Goal: Check status: Check status

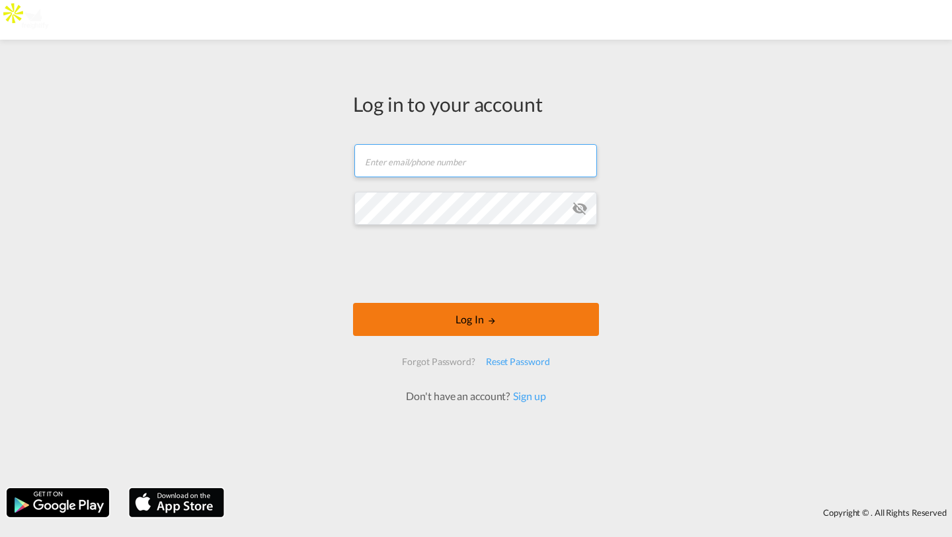
type input "kirk.aranha@freightify.com"
click at [510, 321] on button "Log In" at bounding box center [476, 319] width 246 height 33
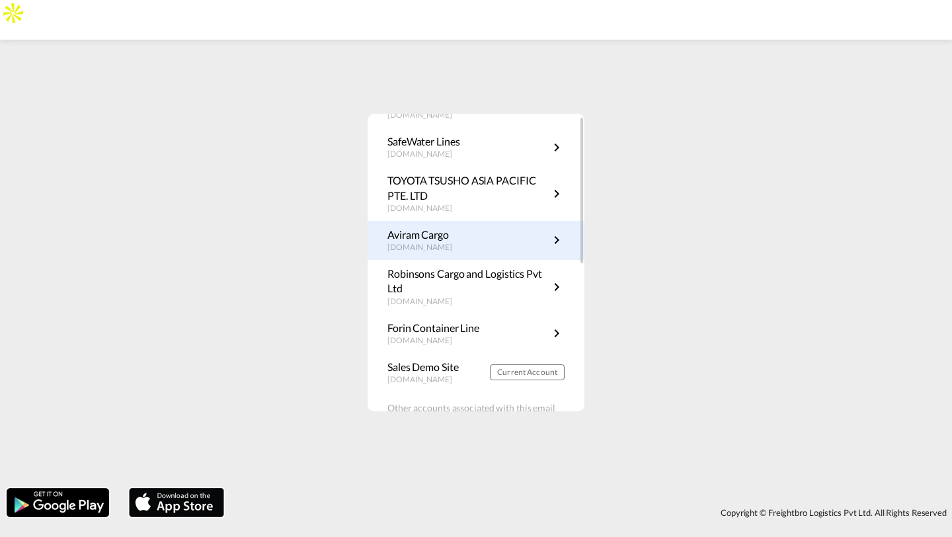
scroll to position [81, 0]
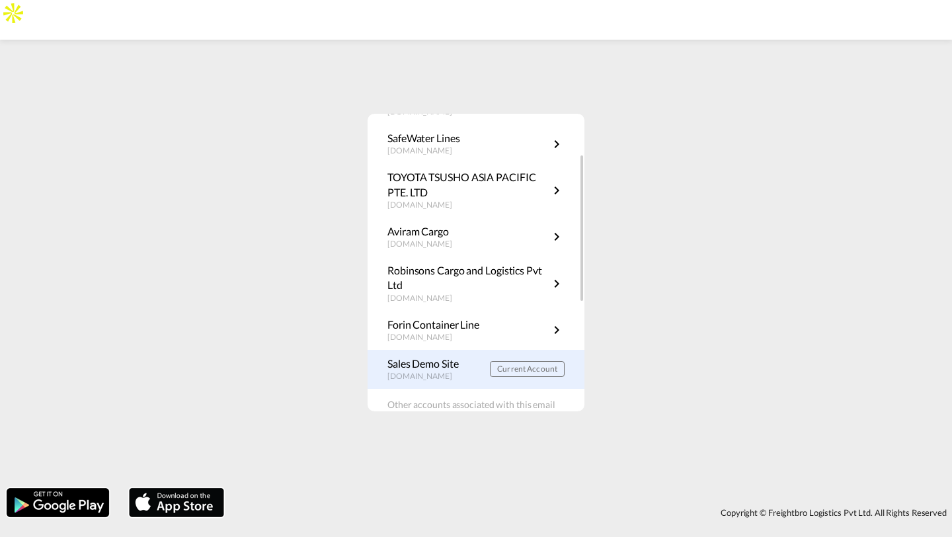
click at [511, 360] on link "Sales Demo Site demo.freightify.com Current Account" at bounding box center [475, 369] width 177 height 26
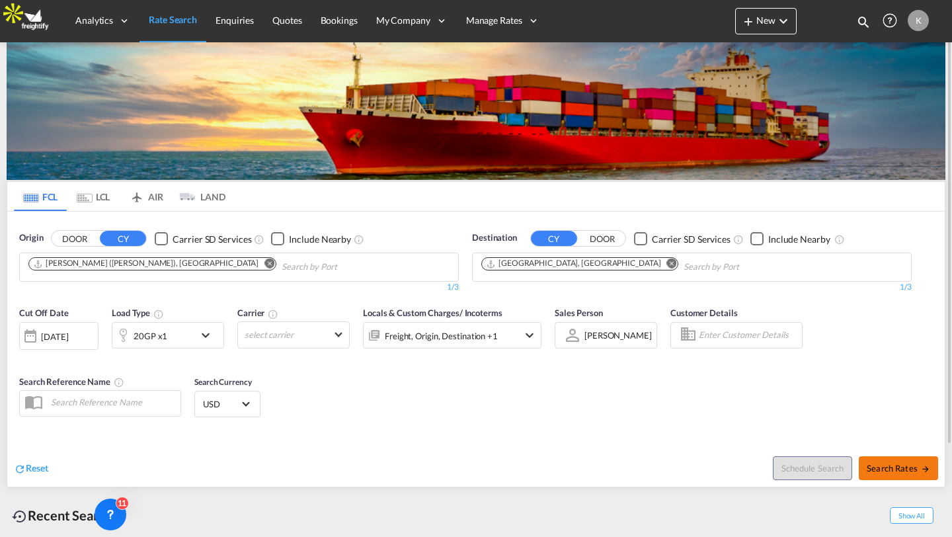
click at [884, 471] on span "Search Rates" at bounding box center [897, 468] width 63 height 11
click at [885, 475] on button "Search Rates" at bounding box center [898, 468] width 79 height 24
click at [902, 463] on span "Search Rates" at bounding box center [897, 468] width 63 height 11
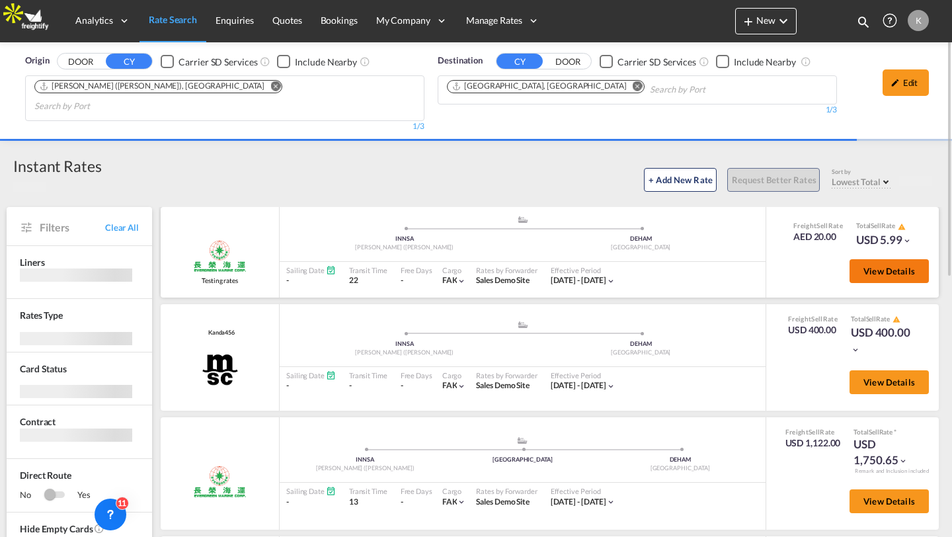
click at [896, 266] on span "View Details" at bounding box center [889, 271] width 52 height 11
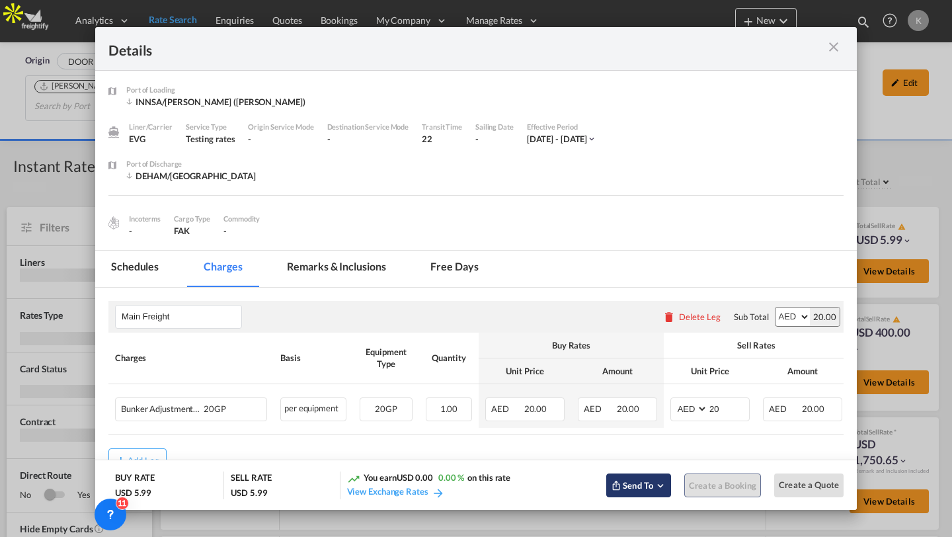
click at [626, 482] on span "Send To" at bounding box center [637, 485] width 33 height 13
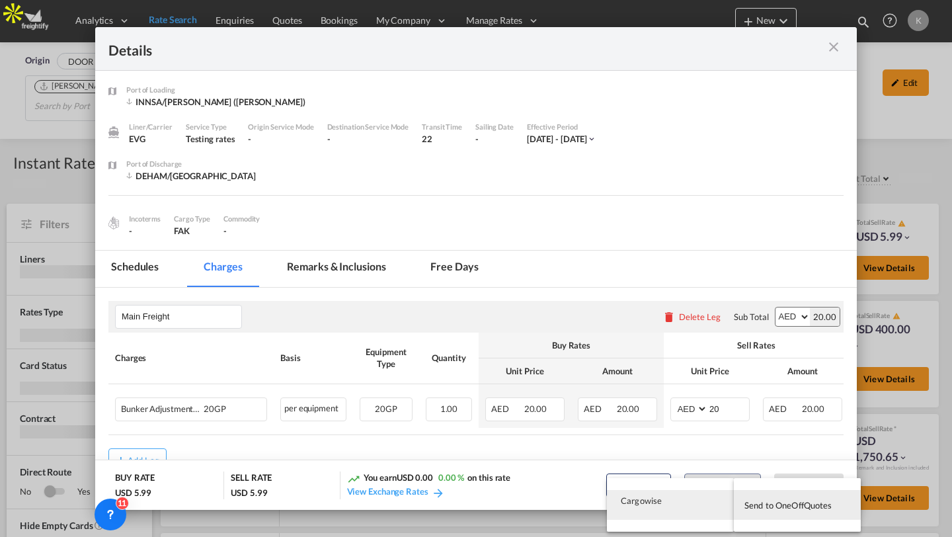
click at [788, 501] on span "Send to OneOffQuotes" at bounding box center [788, 504] width 88 height 21
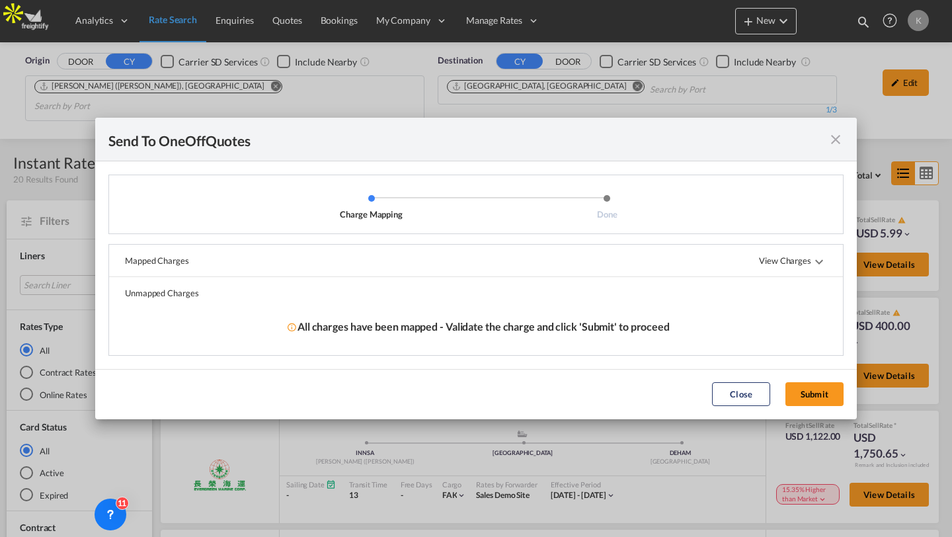
click at [835, 136] on md-icon "icon-close fg-AAA8AD cursor" at bounding box center [835, 140] width 16 height 16
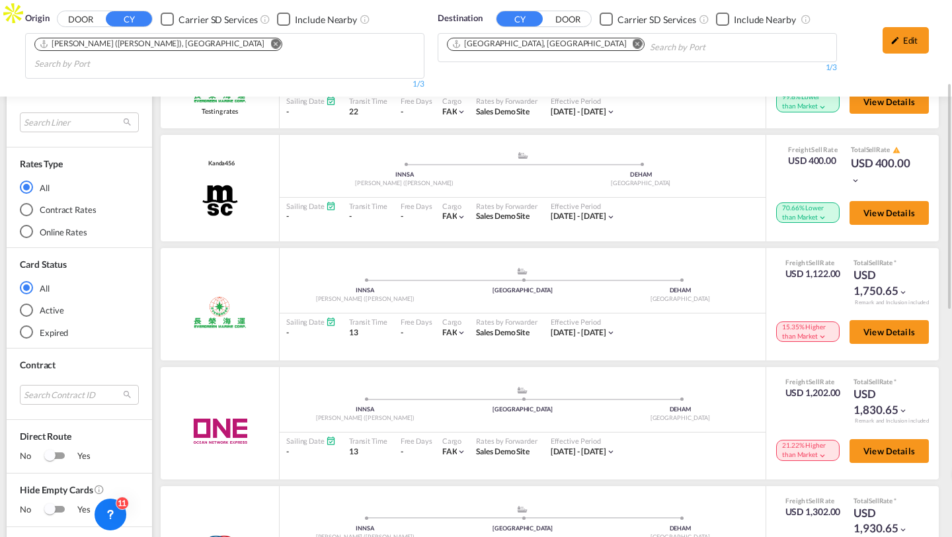
scroll to position [172, 0]
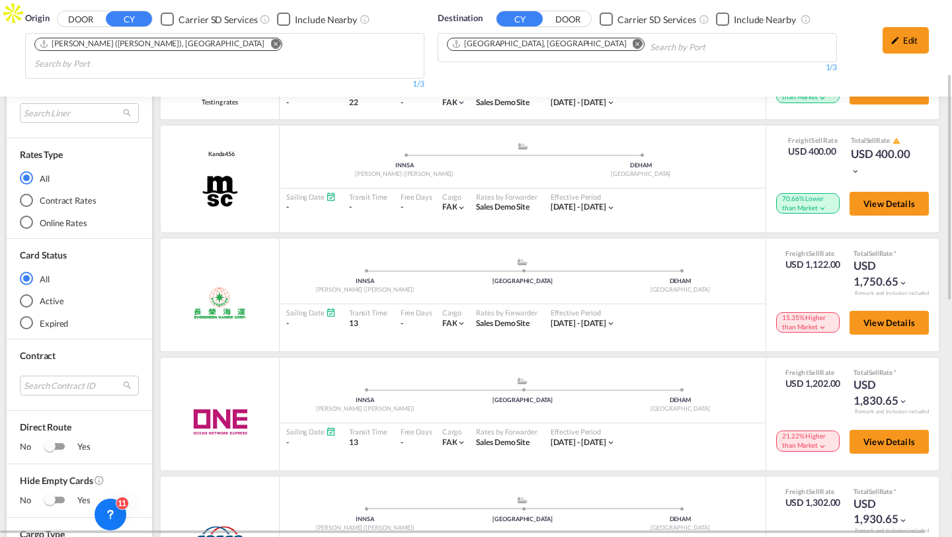
click at [30, 194] on div "Contract Rates" at bounding box center [26, 200] width 13 height 13
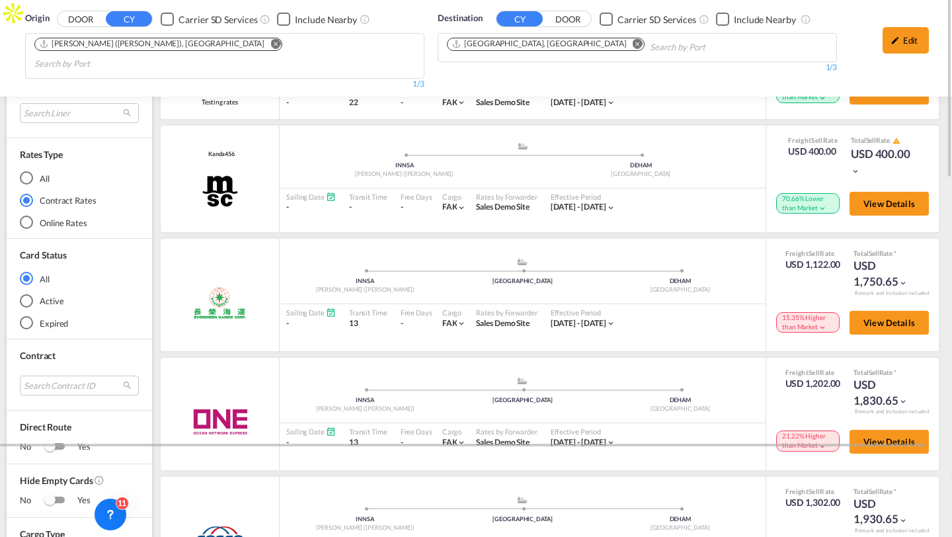
scroll to position [0, 0]
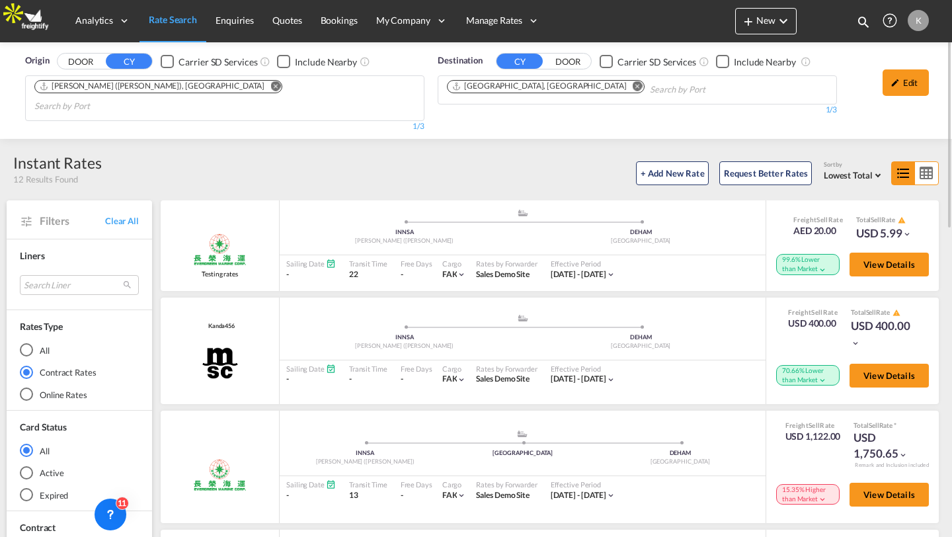
click at [26, 387] on div "Online Rates" at bounding box center [26, 393] width 13 height 13
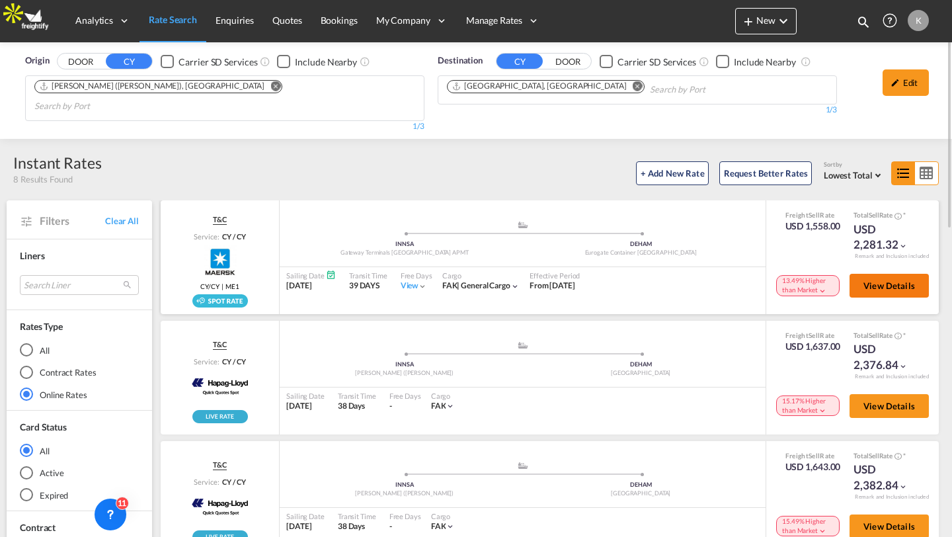
click at [877, 280] on span "View Details" at bounding box center [889, 285] width 52 height 11
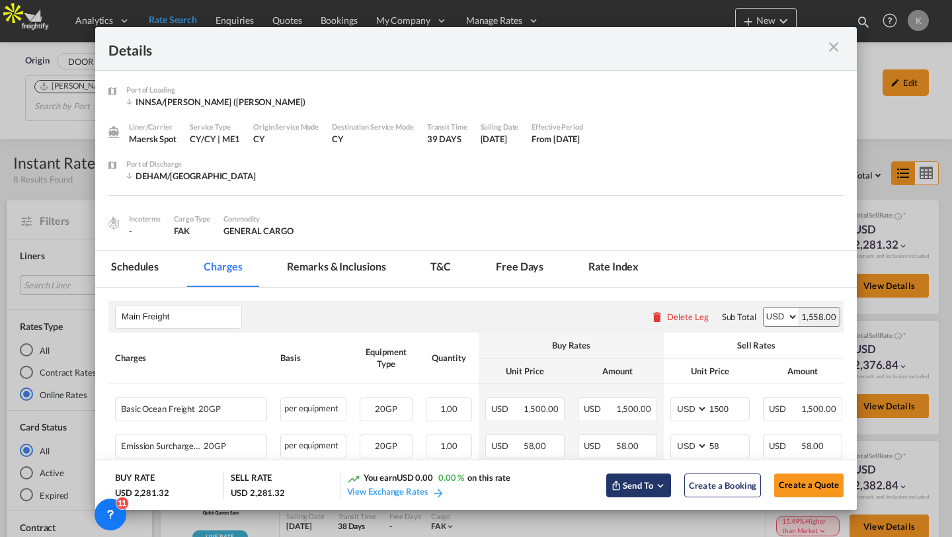
click at [630, 479] on span "Send To" at bounding box center [637, 485] width 33 height 13
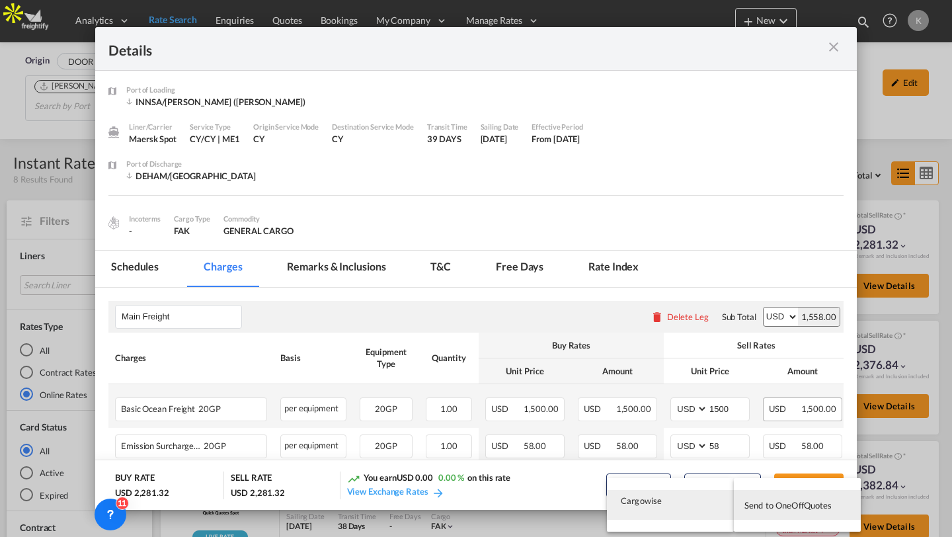
click at [748, 191] on md-backdrop at bounding box center [476, 268] width 952 height 537
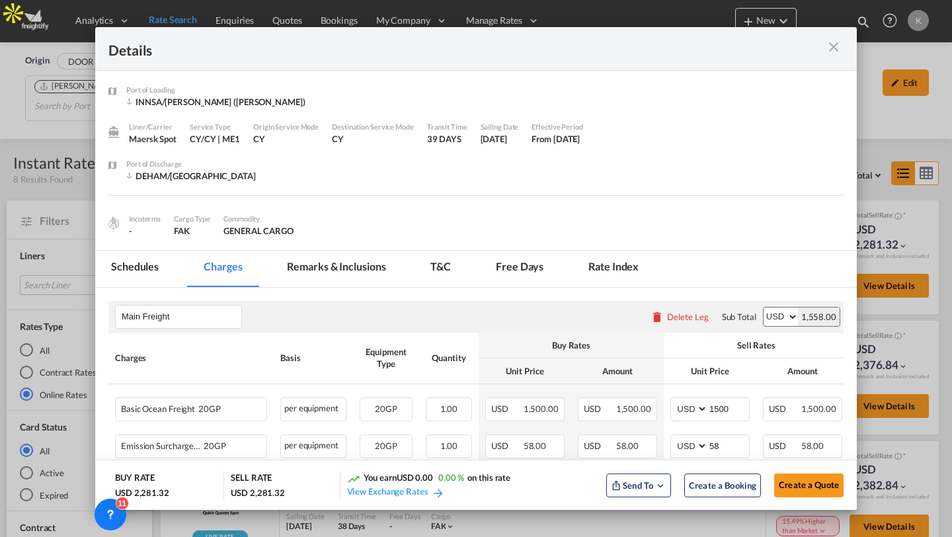
click at [837, 53] on md-icon "icon-close m-3 fg-AAA8AD cursor" at bounding box center [833, 47] width 16 height 16
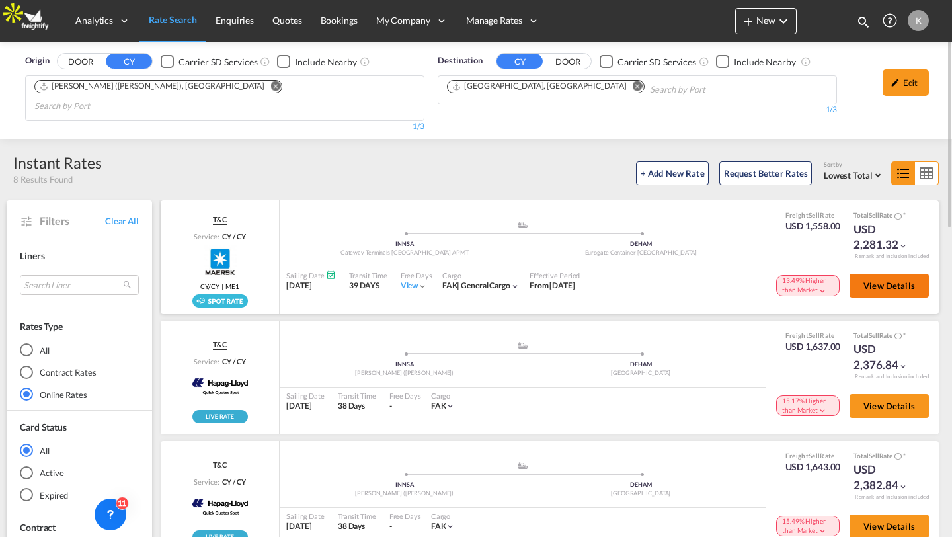
click at [899, 278] on button "View Details" at bounding box center [888, 286] width 79 height 24
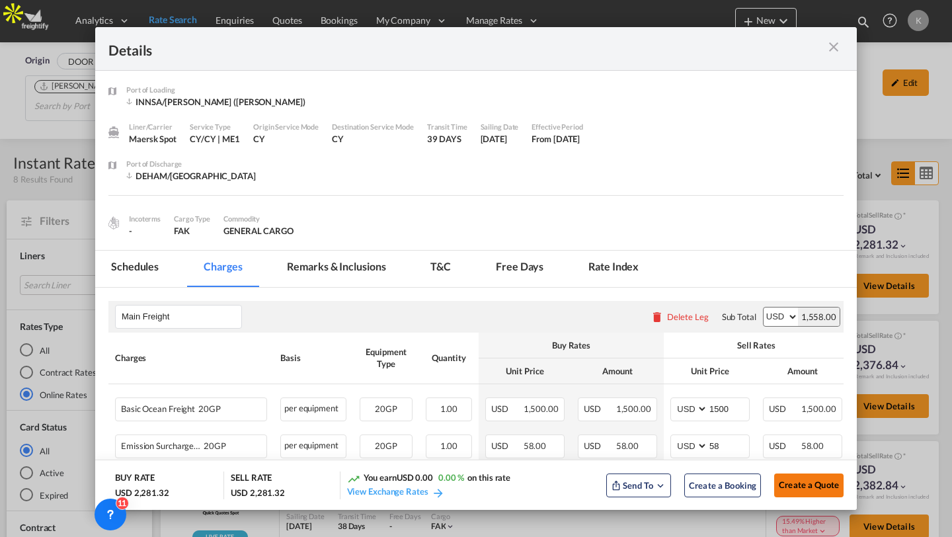
click at [795, 490] on button "Create a Quote" at bounding box center [808, 485] width 69 height 24
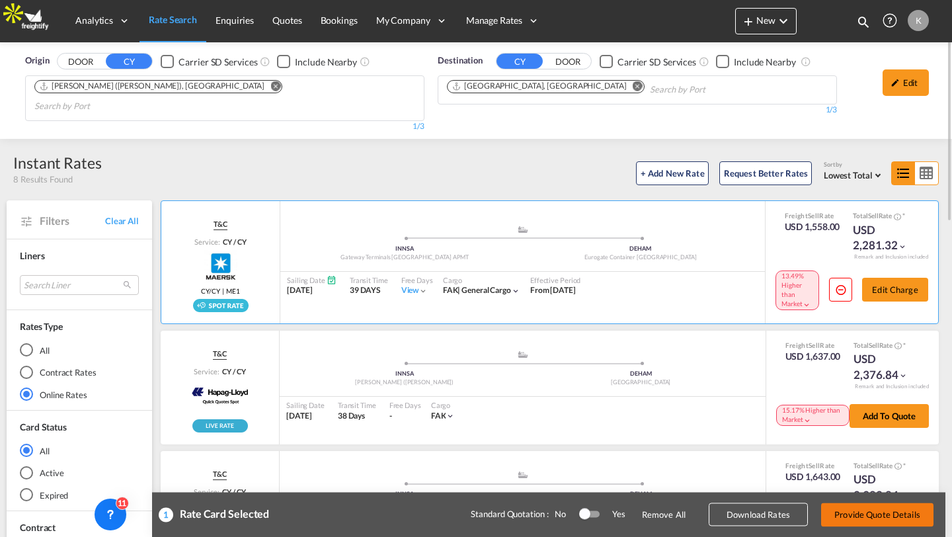
click at [869, 516] on button "Provide Quote Details" at bounding box center [877, 514] width 112 height 24
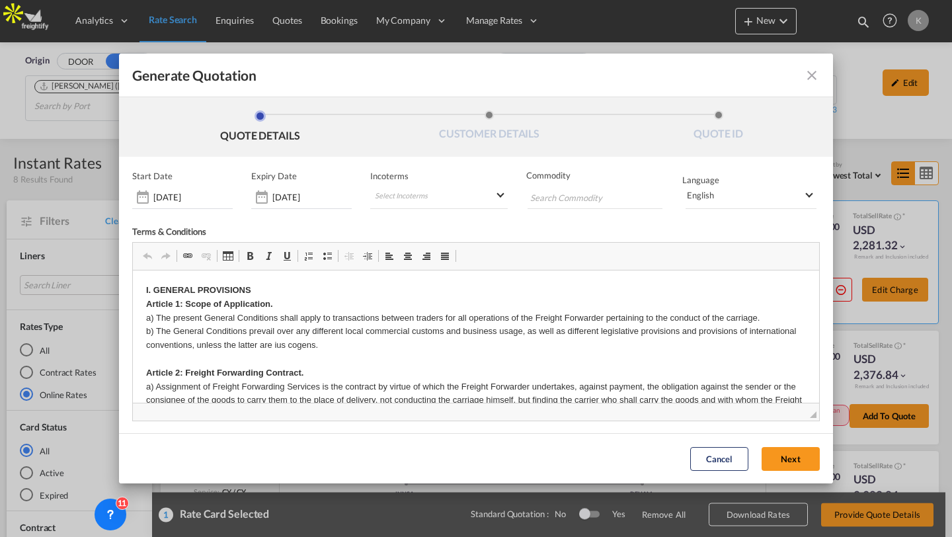
click at [804, 72] on md-icon "icon-close fg-AAA8AD cursor m-0" at bounding box center [812, 75] width 16 height 16
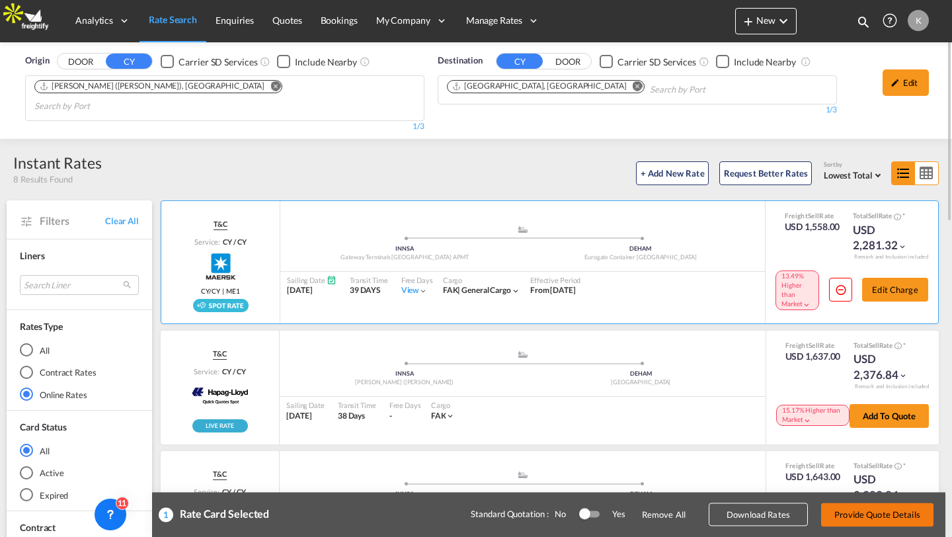
click at [897, 518] on button "Provide Quote Details" at bounding box center [877, 514] width 112 height 24
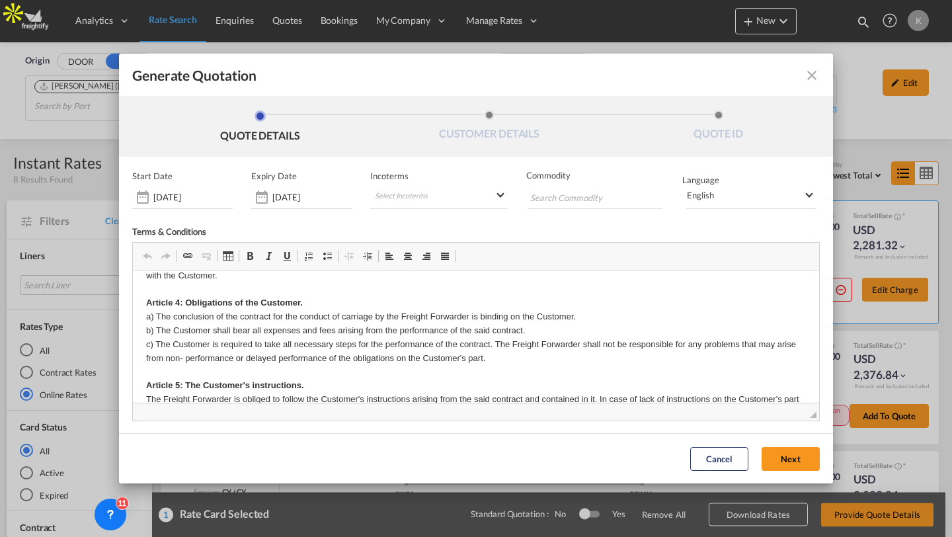
scroll to position [298, 0]
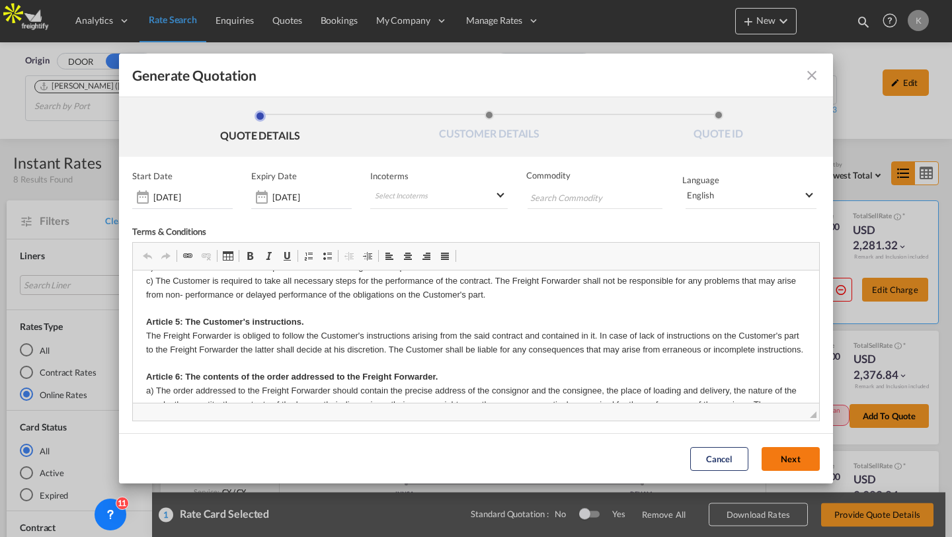
click at [806, 459] on button "Next" at bounding box center [790, 459] width 58 height 24
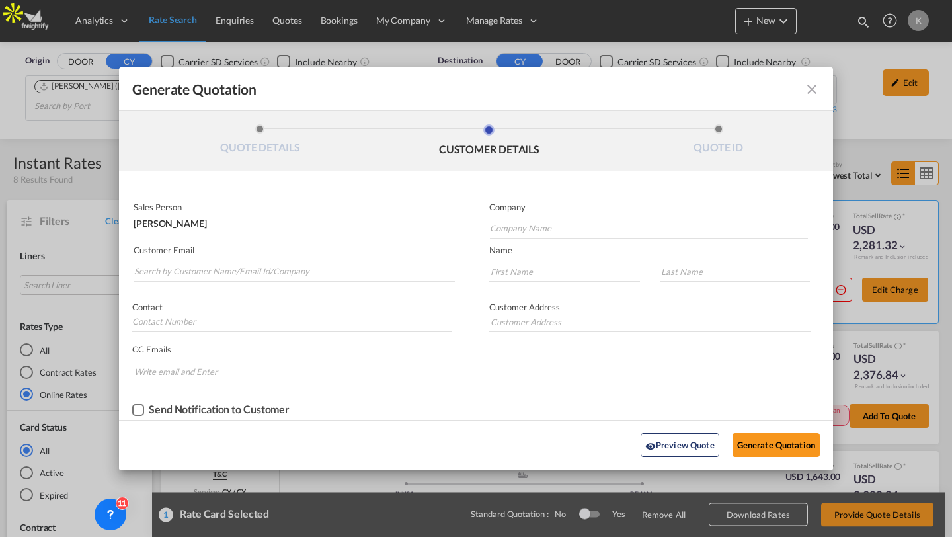
scroll to position [0, 0]
click at [810, 90] on md-icon "icon-close fg-AAA8AD cursor m-0" at bounding box center [812, 89] width 16 height 16
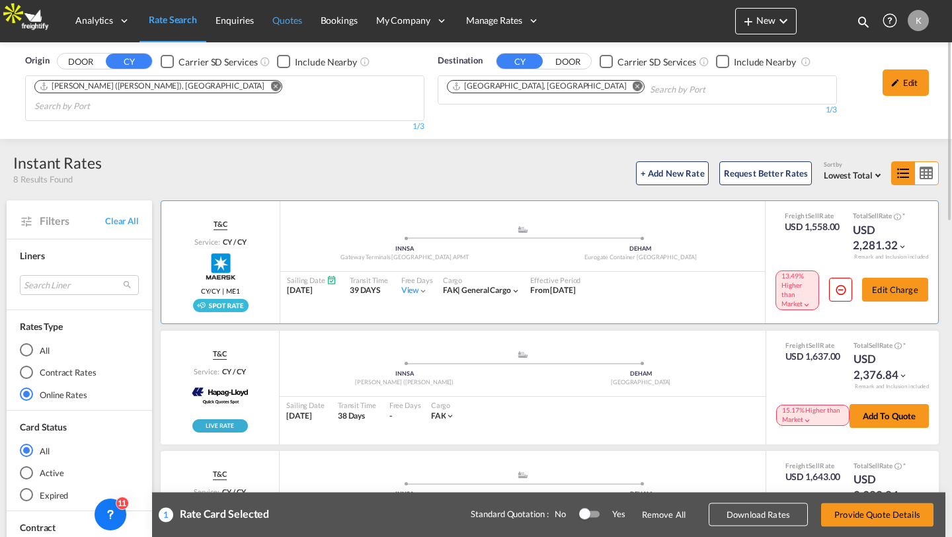
click at [291, 20] on span "Quotes" at bounding box center [286, 20] width 29 height 11
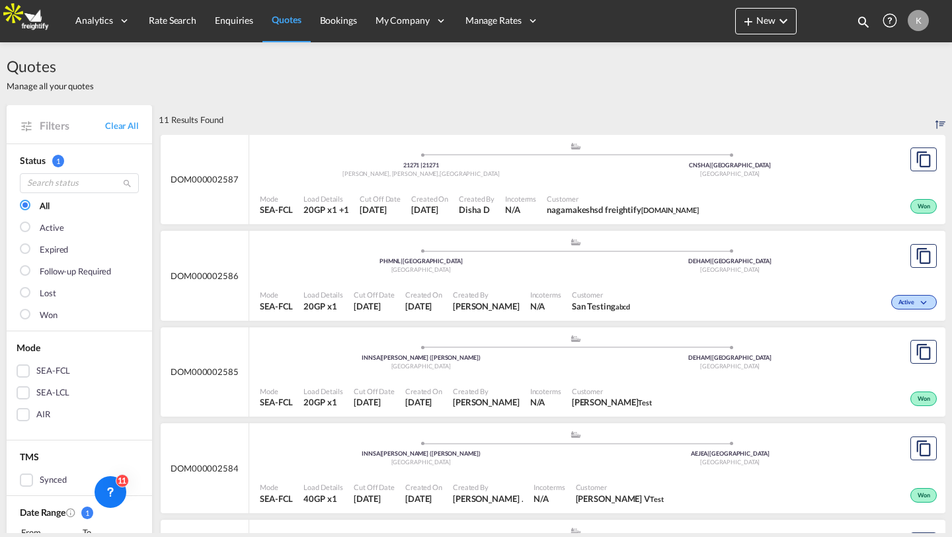
click at [564, 177] on div "Asendorf, Hanstedt , Germany" at bounding box center [420, 174] width 309 height 9
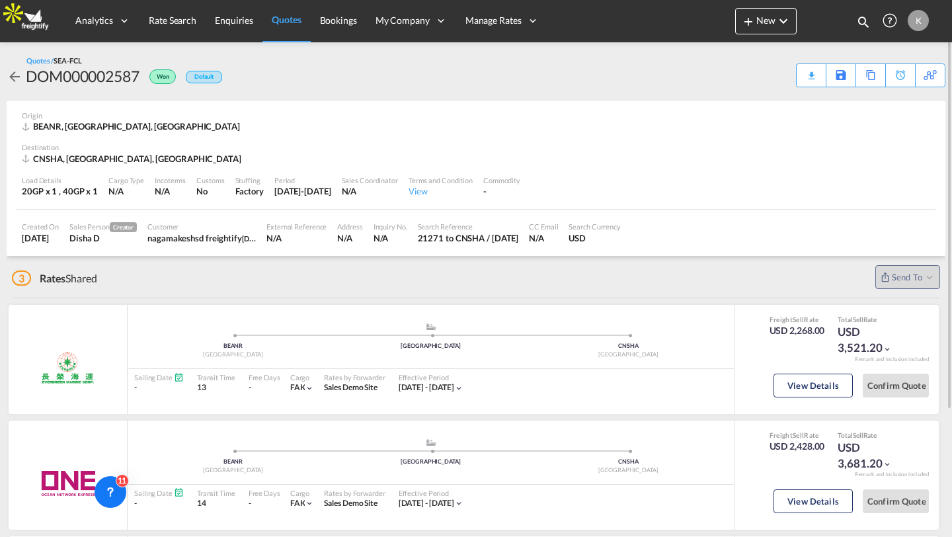
click at [278, 23] on span "Quotes" at bounding box center [286, 19] width 29 height 11
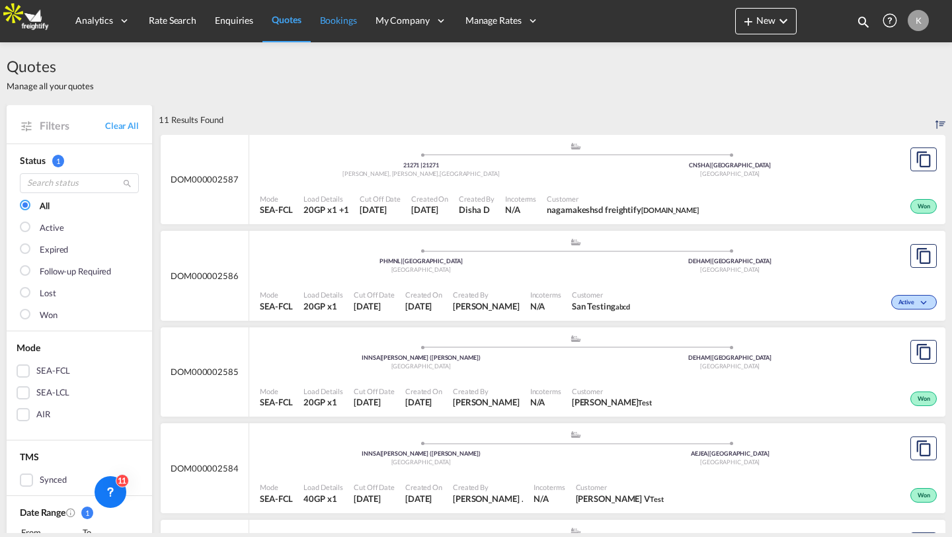
click at [327, 19] on span "Bookings" at bounding box center [338, 20] width 37 height 11
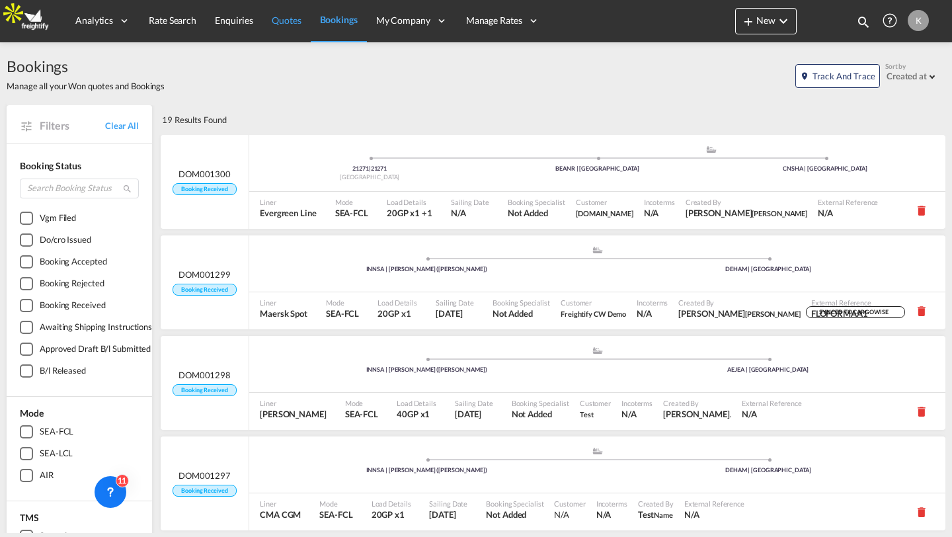
click at [272, 15] on span "Quotes" at bounding box center [286, 20] width 29 height 11
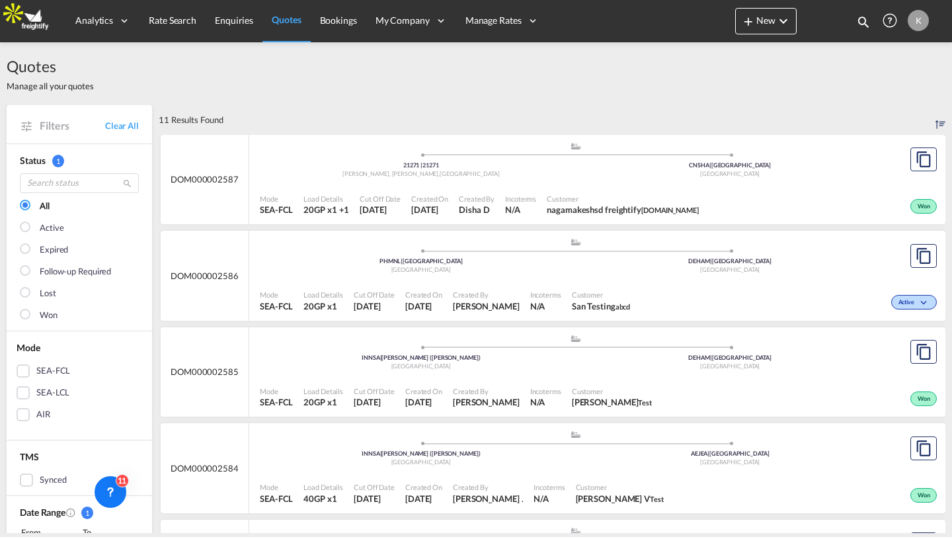
click at [528, 194] on span "Incoterms" at bounding box center [520, 199] width 31 height 10
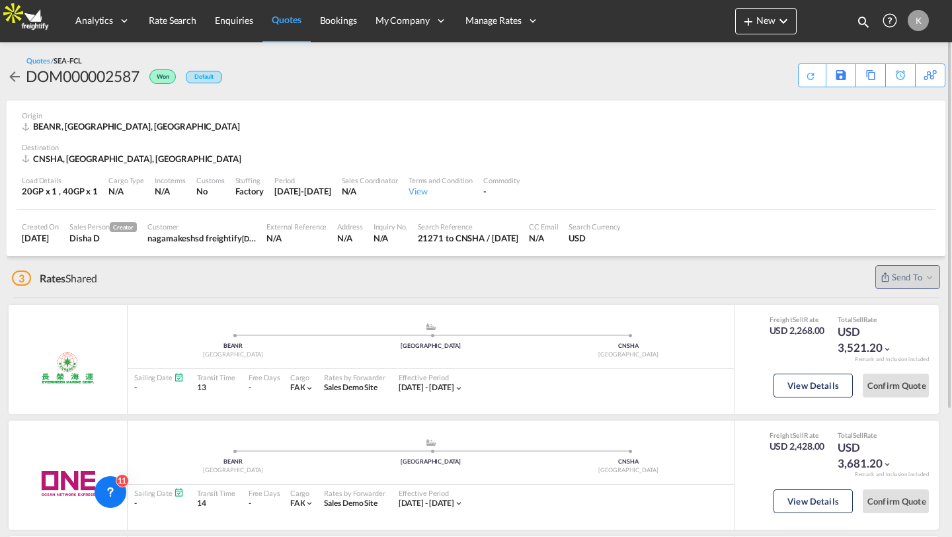
click at [9, 78] on md-icon "icon-arrow-left" at bounding box center [15, 77] width 16 height 16
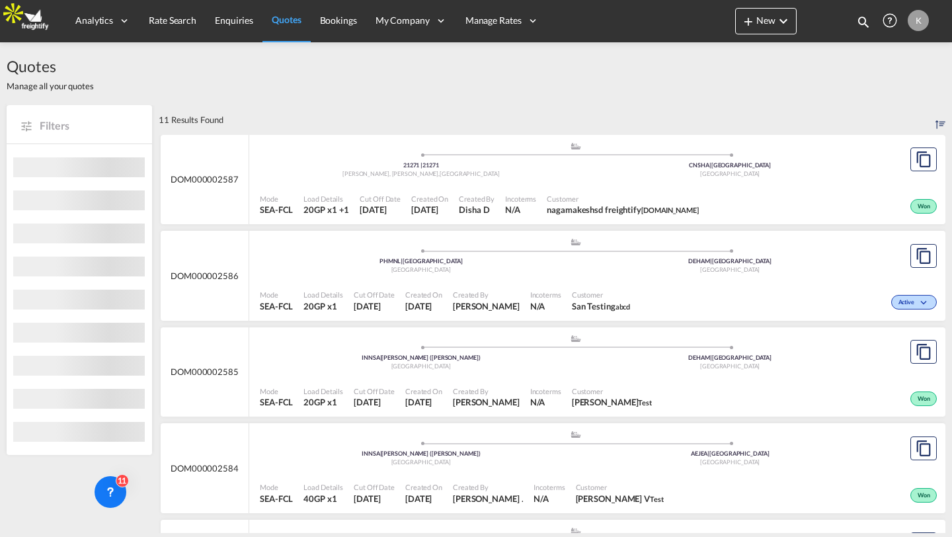
scroll to position [11, 0]
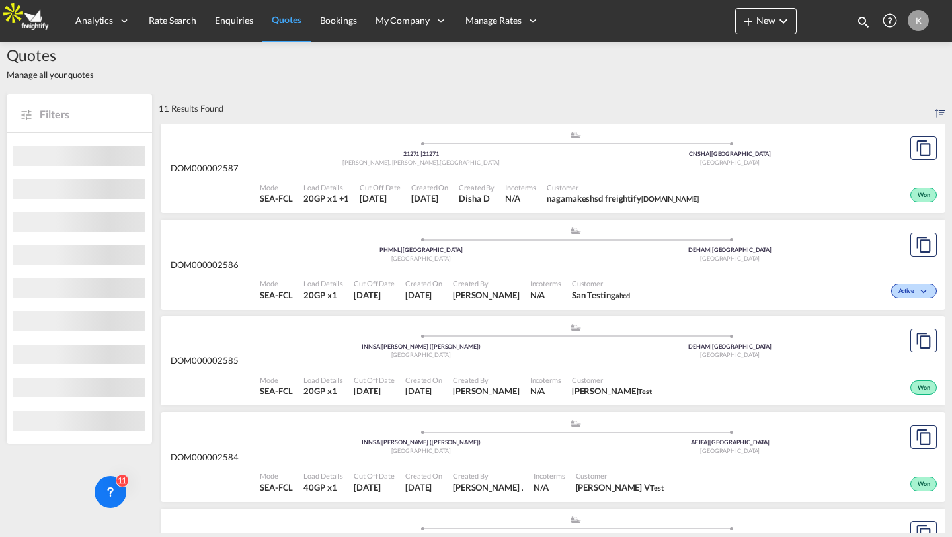
click at [646, 249] on div "DEHAM | Hamburg" at bounding box center [730, 250] width 309 height 9
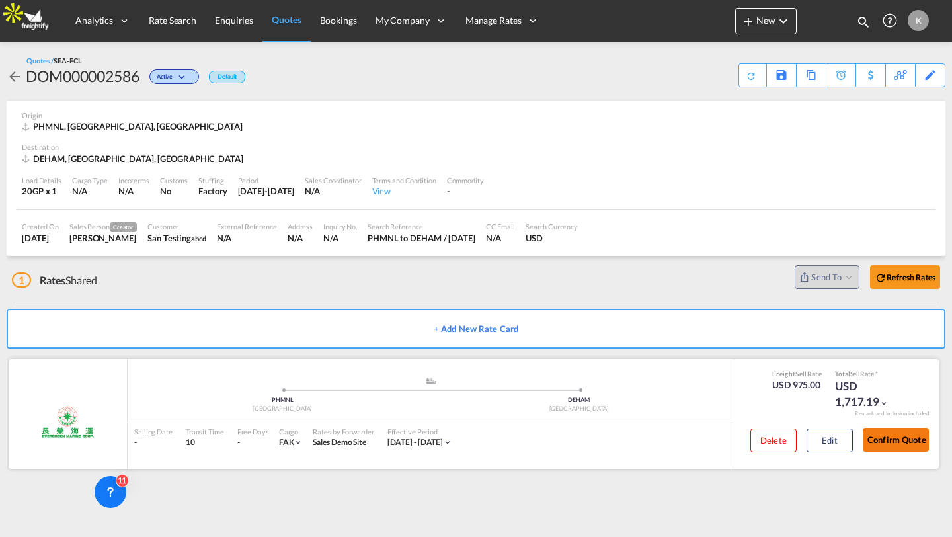
click at [884, 437] on button "Confirm Quote" at bounding box center [896, 440] width 66 height 24
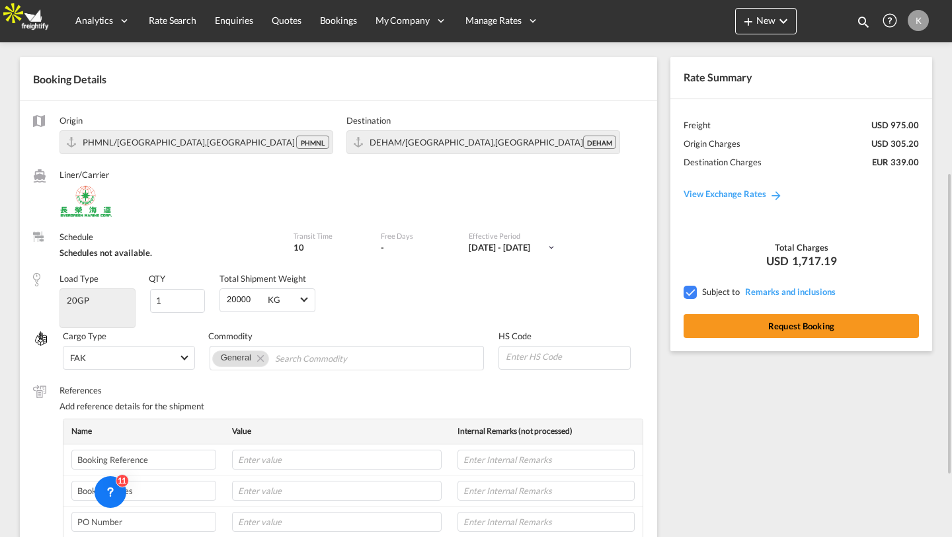
scroll to position [139, 0]
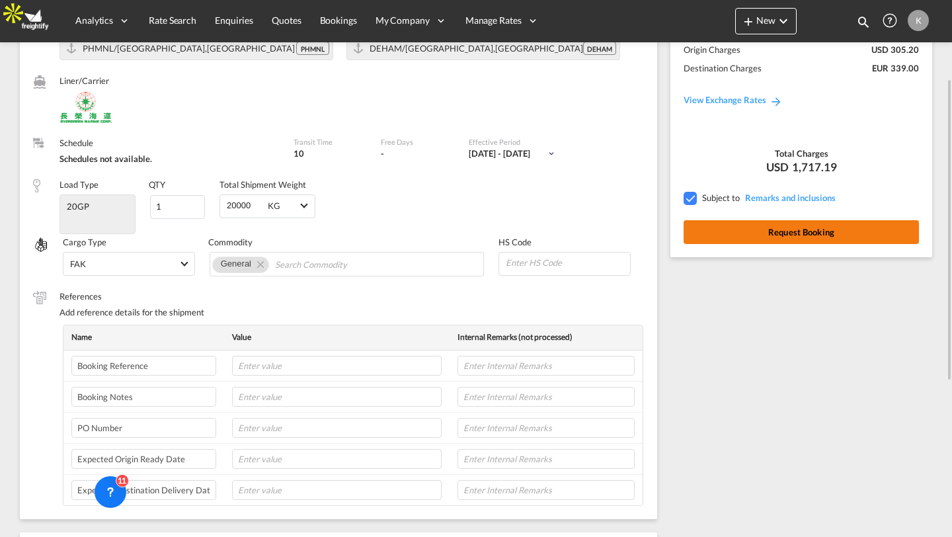
click at [715, 231] on button "Request Booking" at bounding box center [800, 232] width 235 height 24
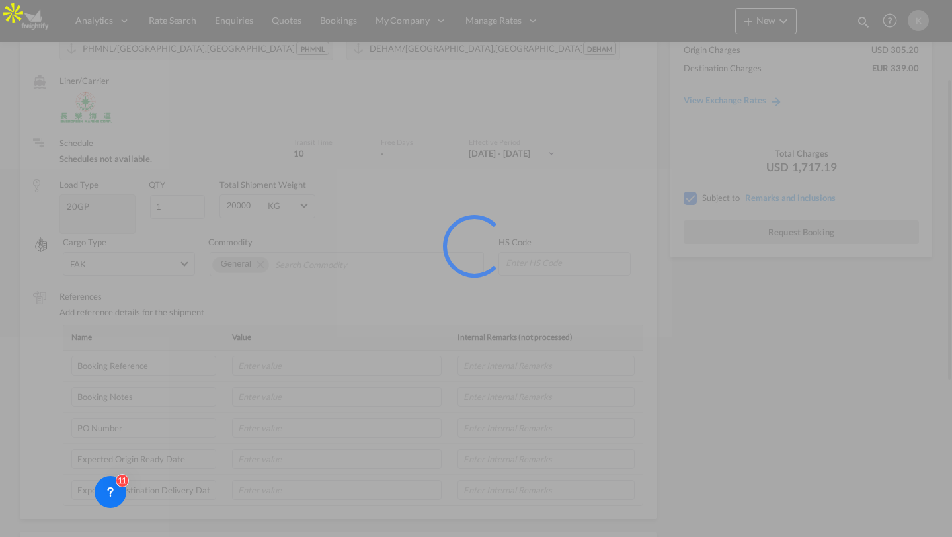
scroll to position [0, 0]
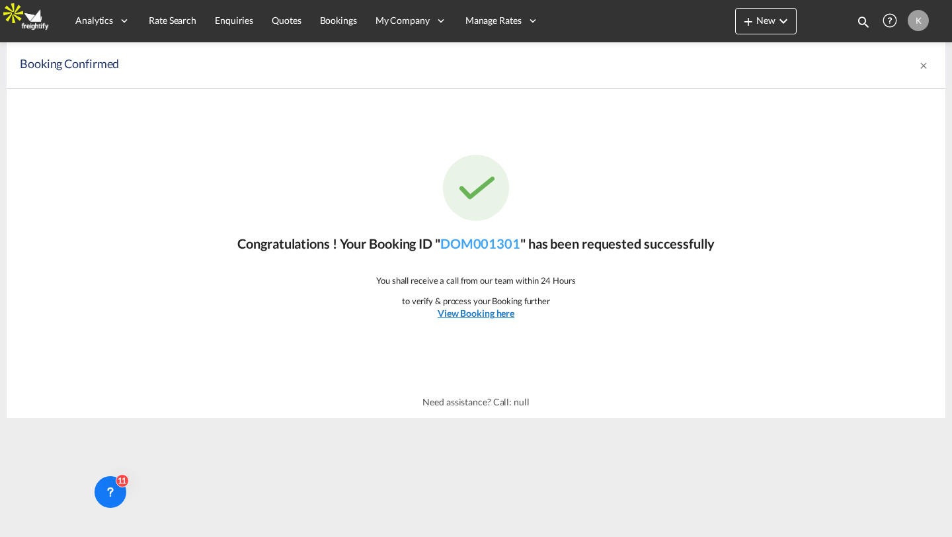
click at [479, 314] on u "View Booking here" at bounding box center [476, 312] width 77 height 11
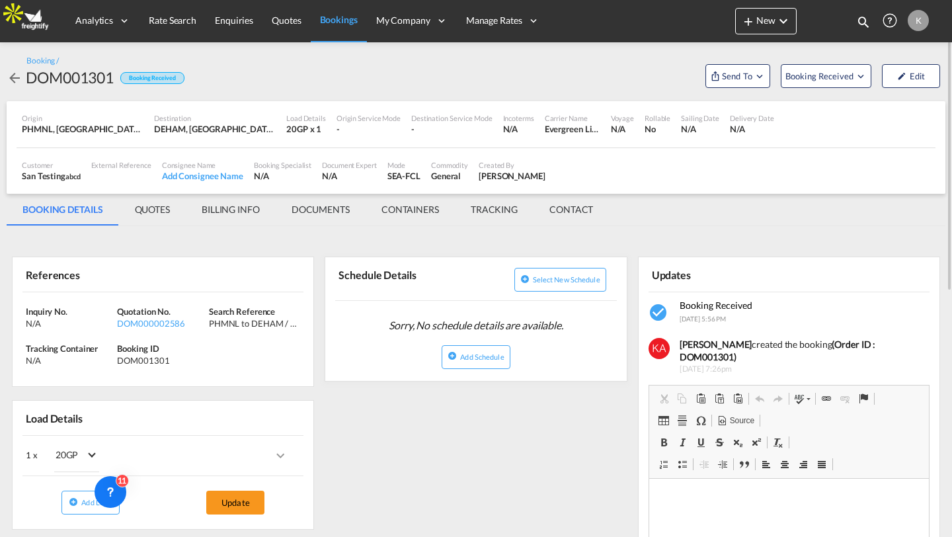
click at [334, 24] on span "Bookings" at bounding box center [339, 19] width 38 height 11
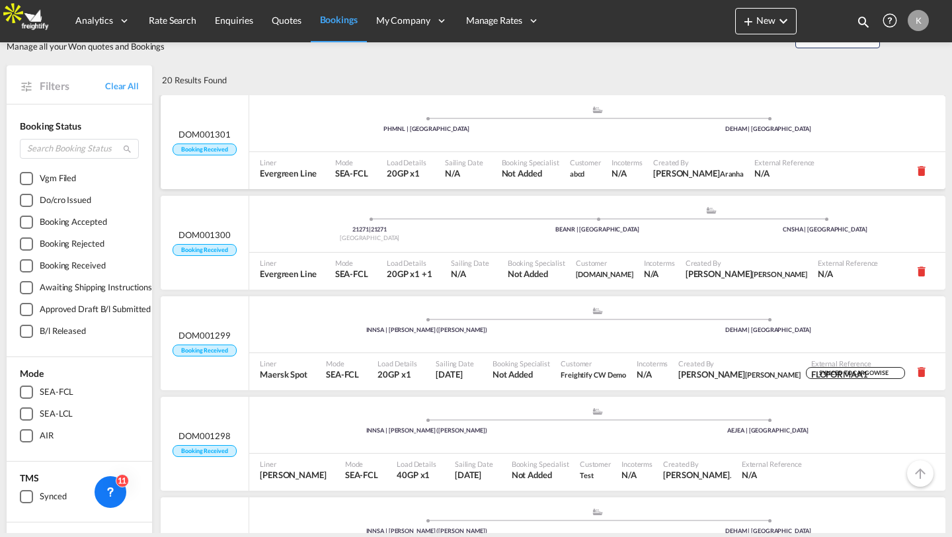
scroll to position [36, 0]
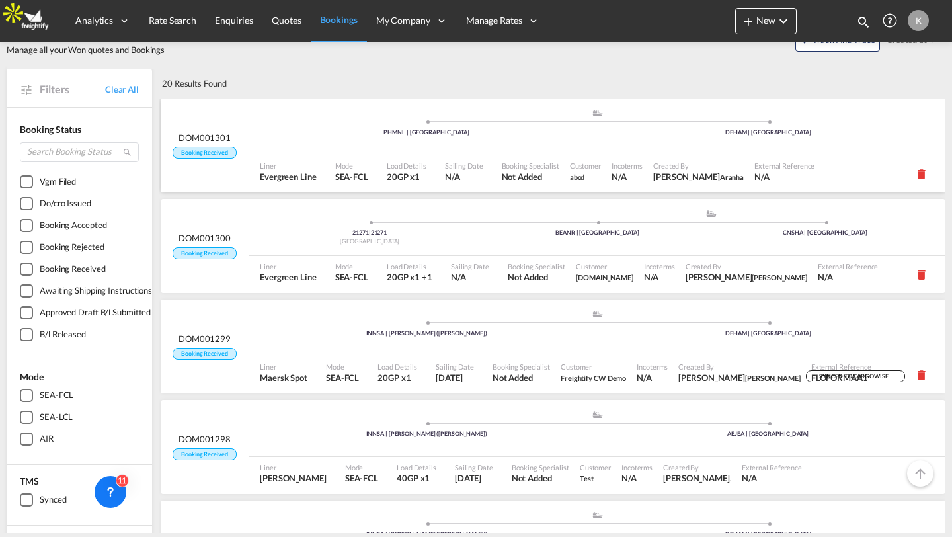
click at [498, 144] on div ".a{fill:#aaa8ad;} .a{fill:#aaa8ad;} PHMNL | Manila DEHAM | Hamburg" at bounding box center [597, 128] width 696 height 40
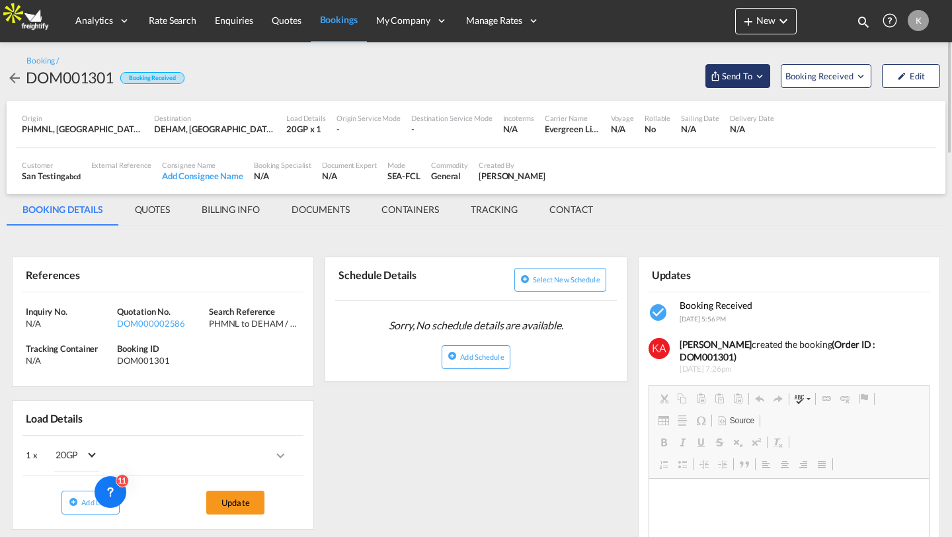
click at [726, 77] on span "Send To" at bounding box center [736, 75] width 33 height 13
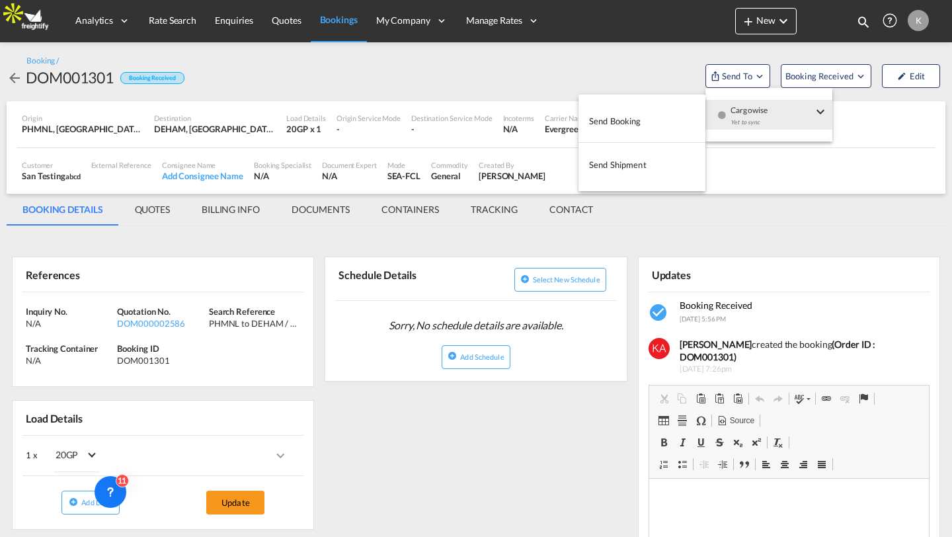
click at [737, 112] on div "Yet to sync" at bounding box center [771, 126] width 82 height 28
click at [337, 18] on md-backdrop at bounding box center [476, 268] width 952 height 537
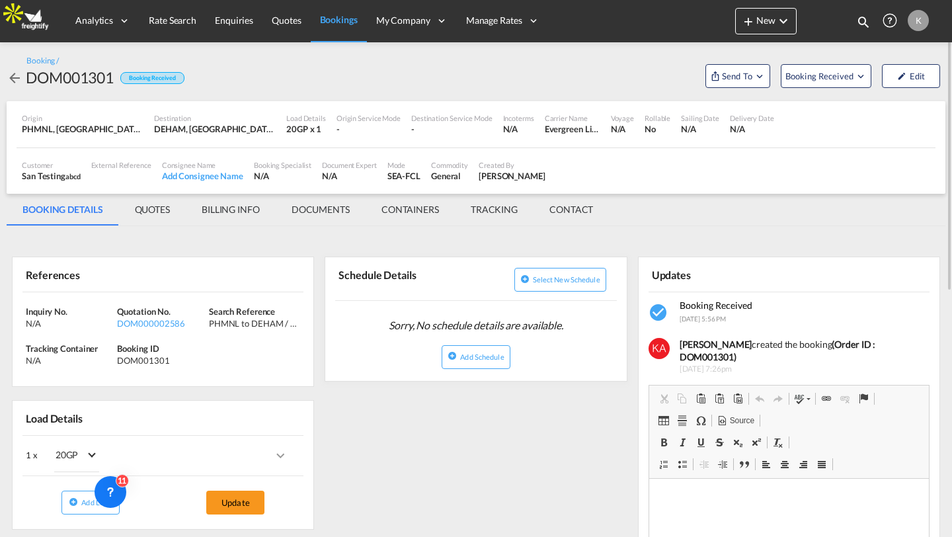
click at [330, 26] on link "Bookings" at bounding box center [339, 20] width 56 height 43
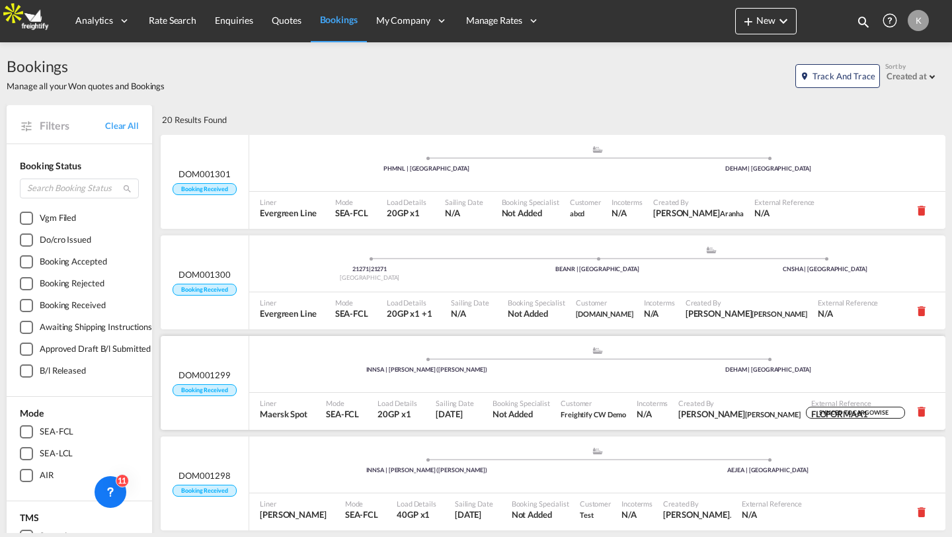
click at [560, 350] on div ".a{fill:#aaa8ad;} .a{fill:#aaa8ad;}" at bounding box center [597, 353] width 342 height 13
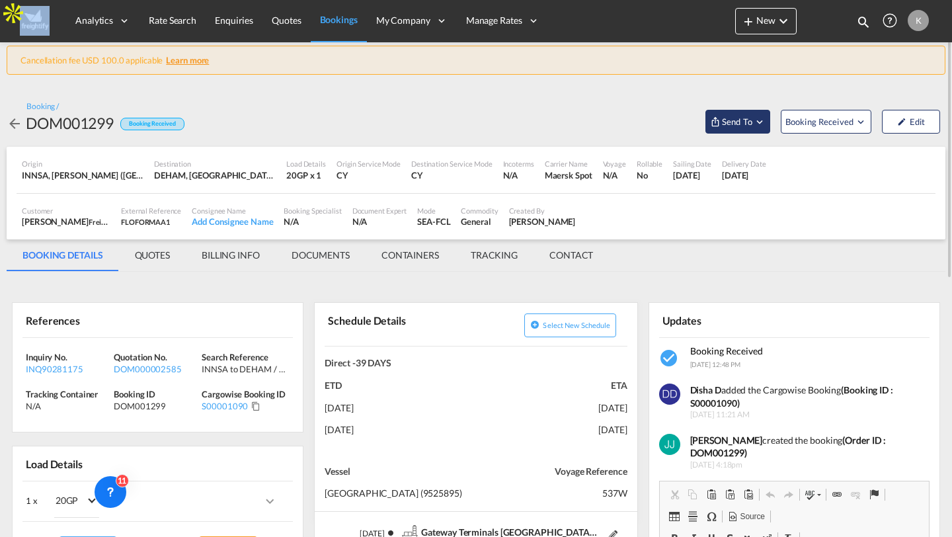
click at [725, 122] on span "Send To" at bounding box center [736, 121] width 33 height 13
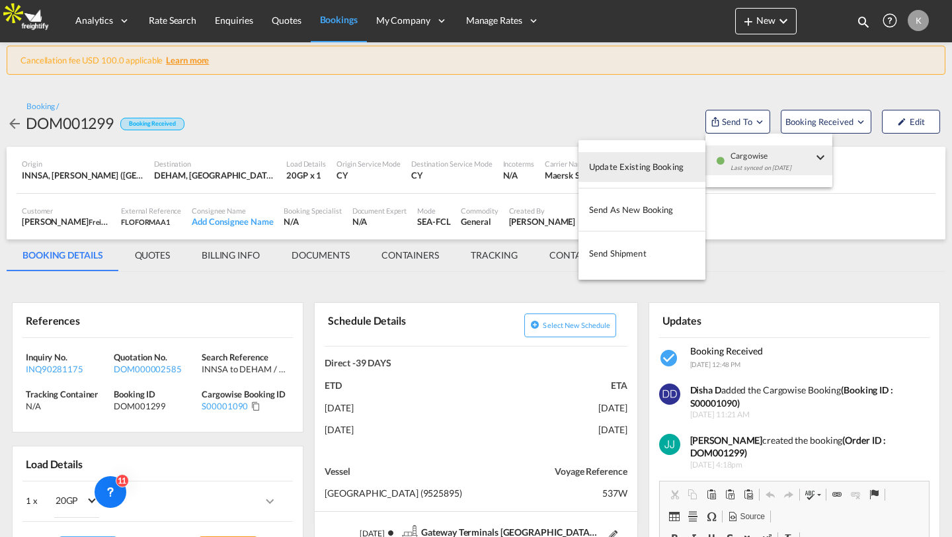
click at [318, 22] on md-backdrop at bounding box center [476, 268] width 952 height 537
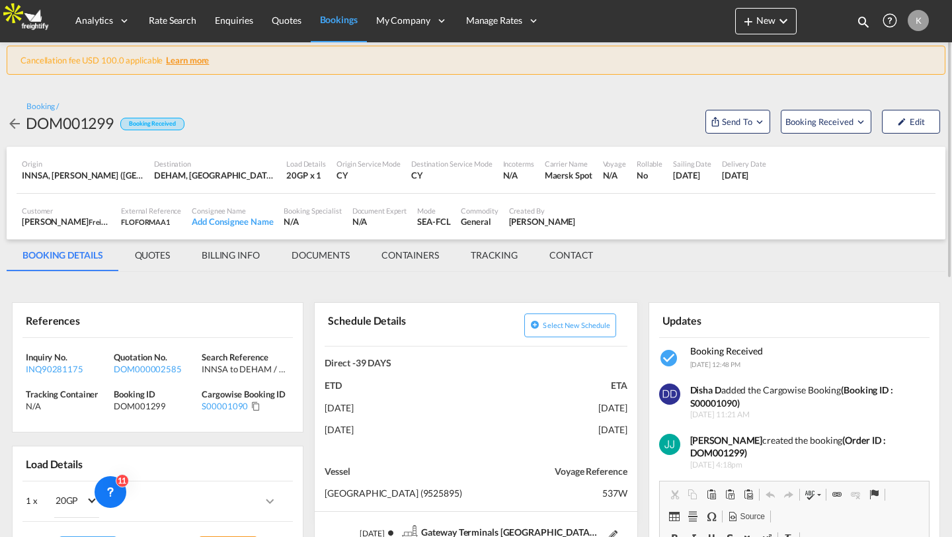
click at [335, 20] on span "Bookings" at bounding box center [339, 19] width 38 height 11
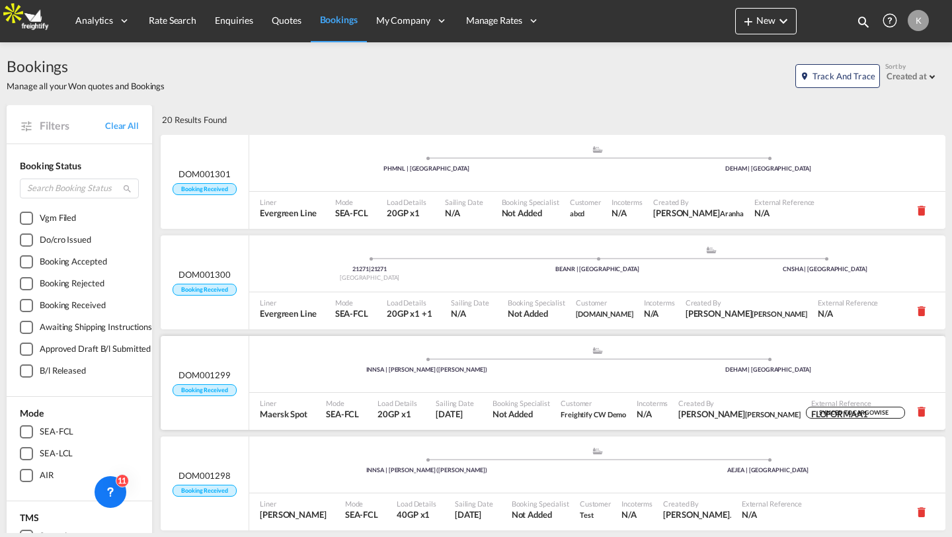
click at [538, 389] on div ".a{fill:#aaa8ad;} .a{fill:#aaa8ad;} INNSA | Jawaharlal Nehru (Nhava Sheva) DEHA…" at bounding box center [597, 364] width 696 height 57
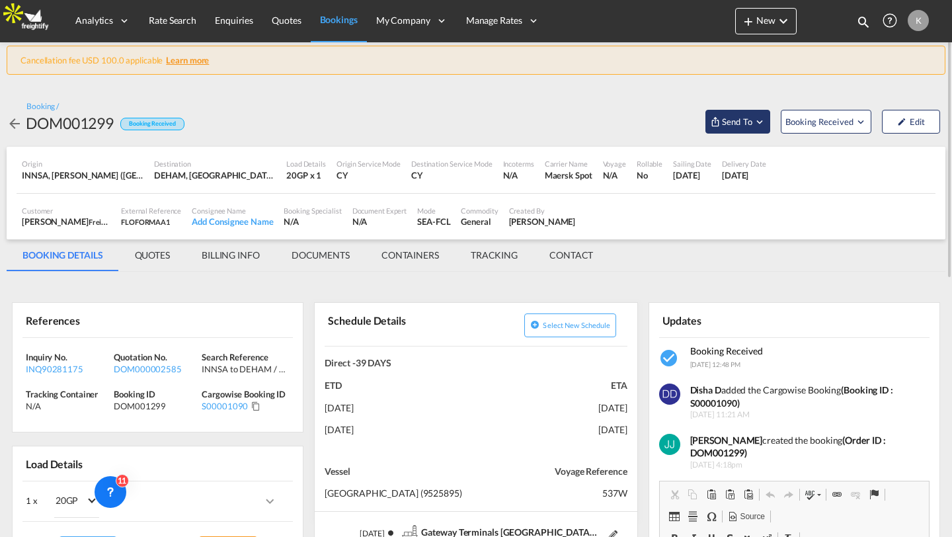
click at [743, 125] on span "Send To" at bounding box center [736, 121] width 33 height 13
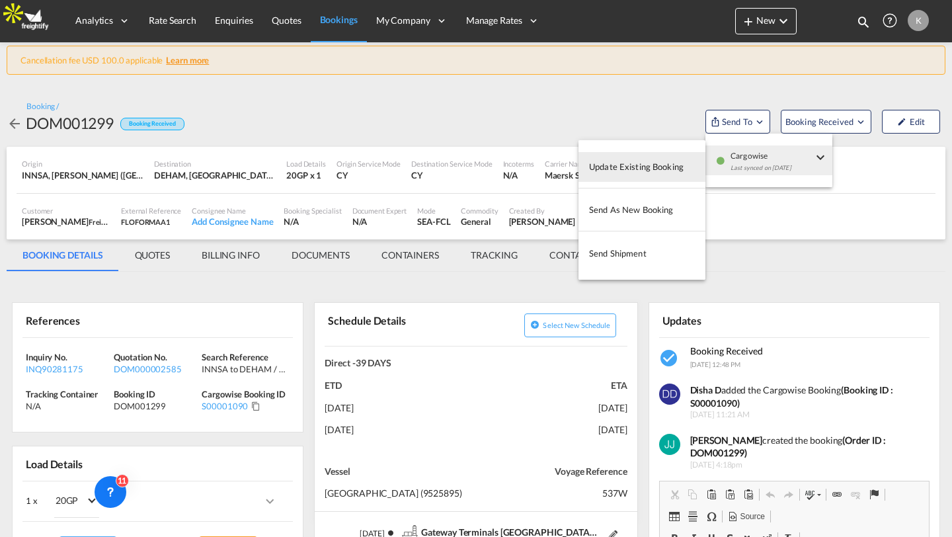
click at [670, 119] on md-backdrop at bounding box center [476, 268] width 952 height 537
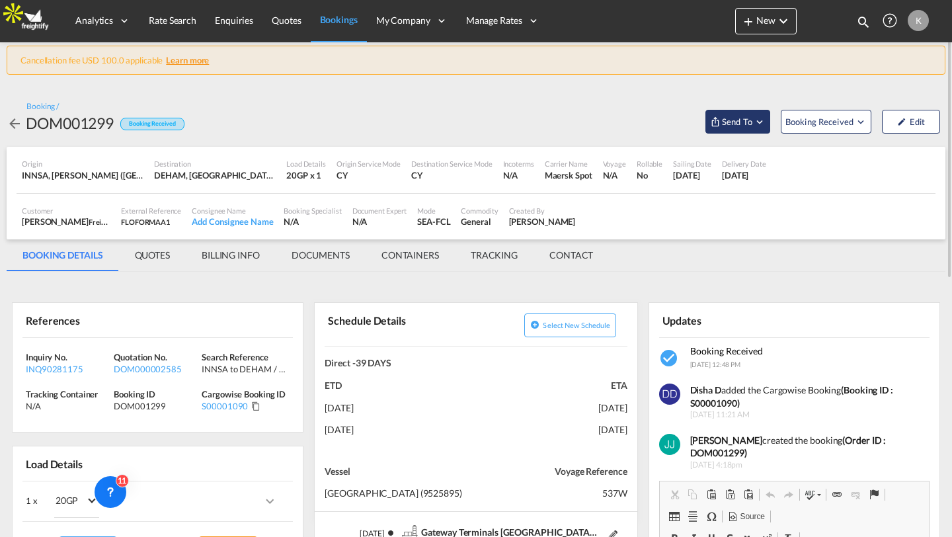
click at [761, 121] on md-icon "Open demo menu" at bounding box center [759, 122] width 12 height 12
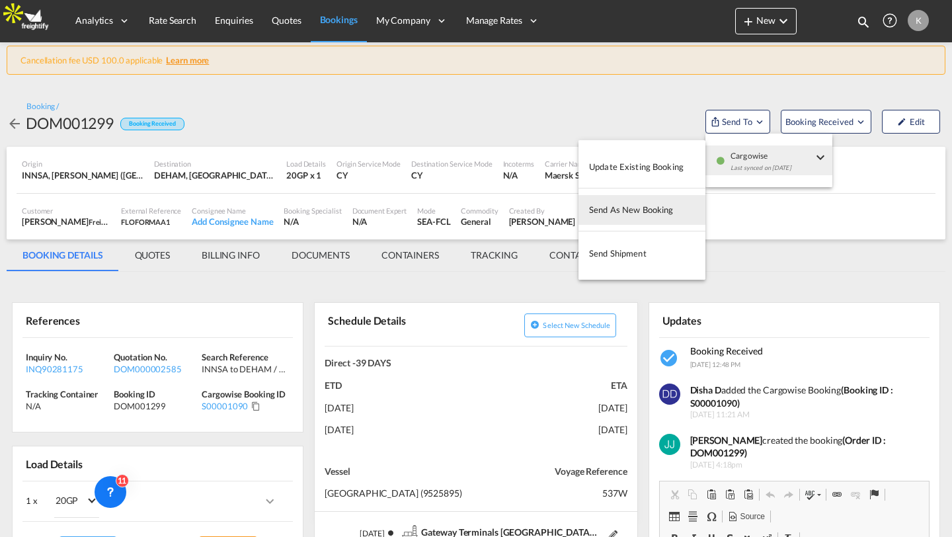
click at [334, 110] on md-backdrop at bounding box center [476, 268] width 952 height 537
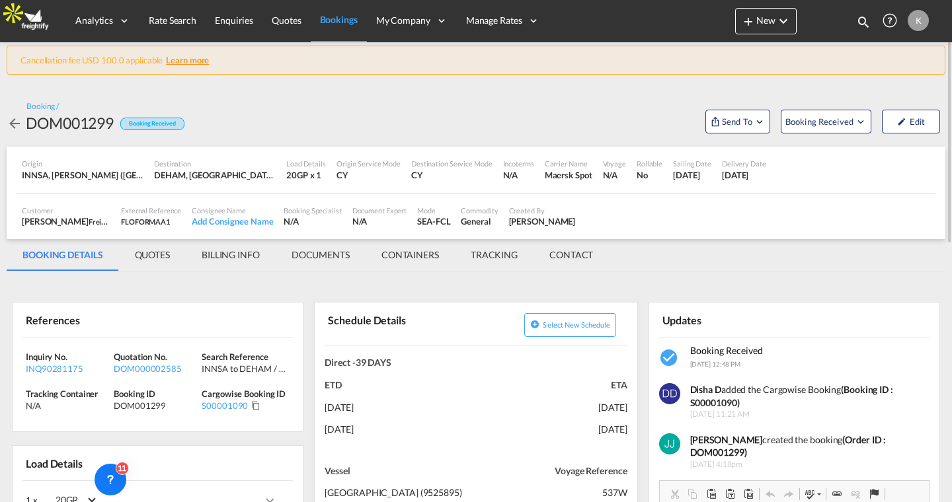
click at [344, 24] on span "Bookings" at bounding box center [339, 19] width 38 height 11
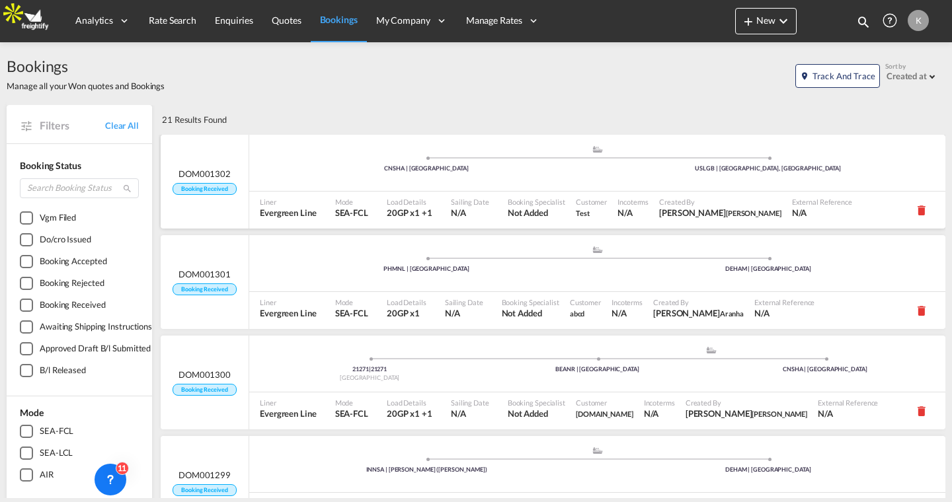
click at [482, 184] on div ".a{fill:#aaa8ad;} .a{fill:#aaa8ad;} CNSHA | Shanghai USLGB | Long Beach, CA" at bounding box center [597, 165] width 696 height 40
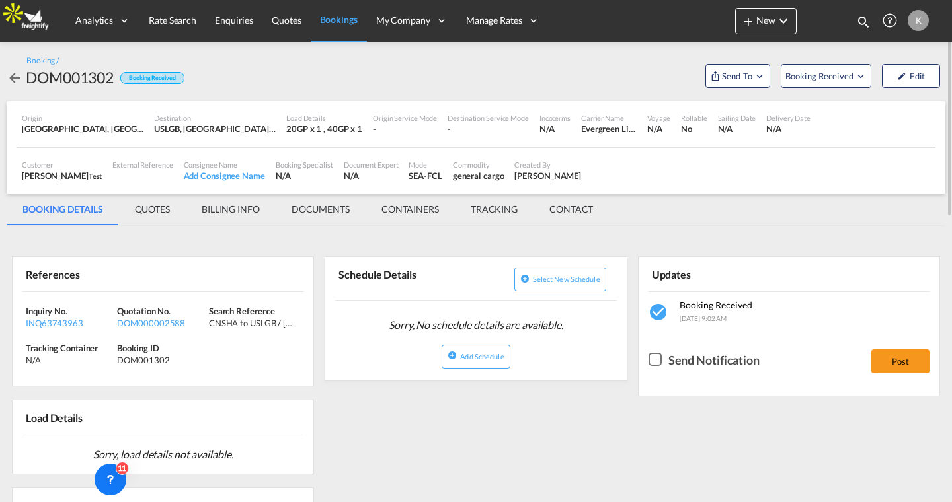
click at [417, 209] on md-tab-item "CONTAINERS" at bounding box center [409, 210] width 89 height 32
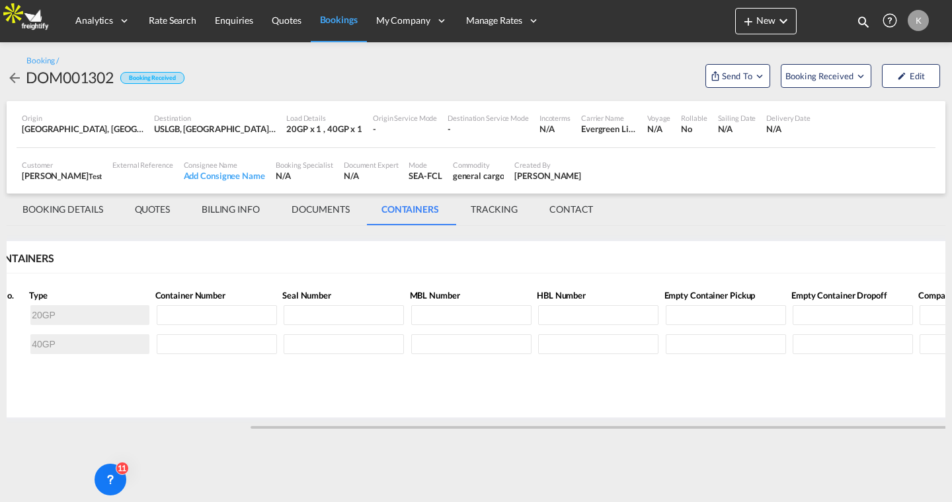
scroll to position [0, 151]
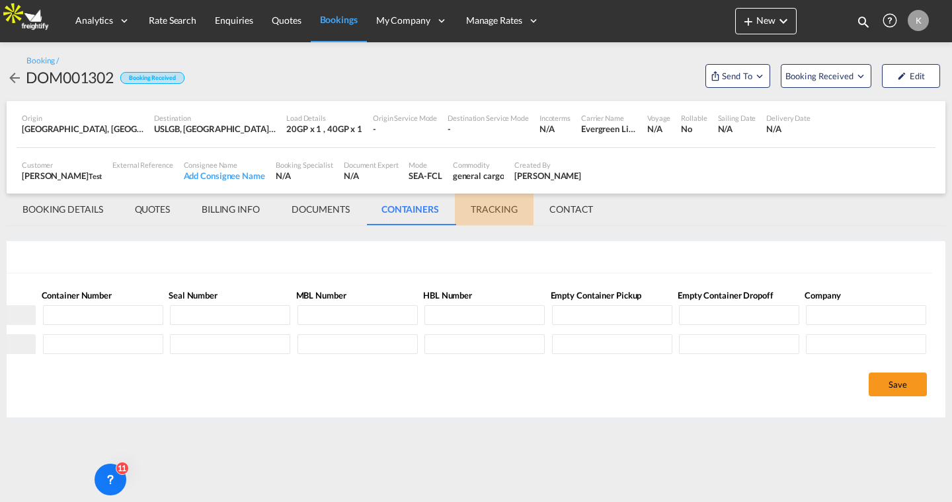
click at [494, 208] on md-tab-item "TRACKING" at bounding box center [494, 210] width 79 height 32
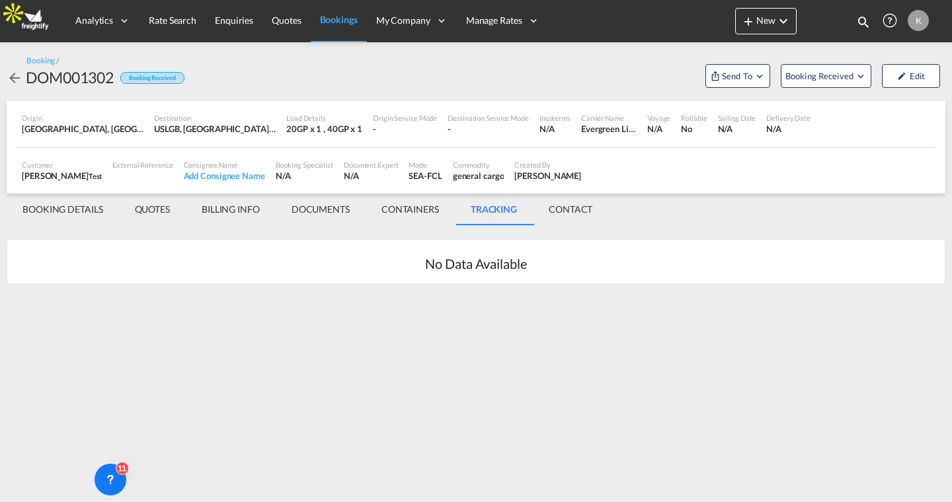
click at [324, 26] on link "Bookings" at bounding box center [339, 20] width 56 height 43
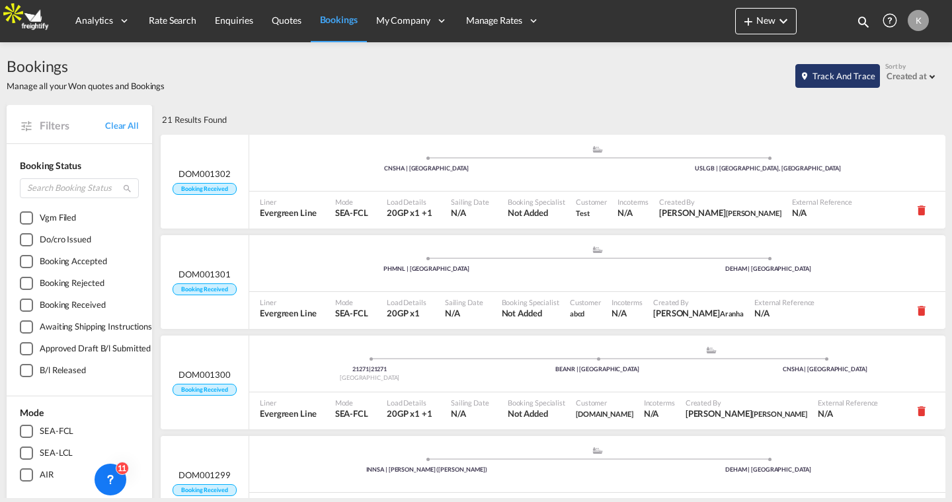
click at [833, 75] on button "Track and Trace" at bounding box center [837, 76] width 85 height 24
select select "10"
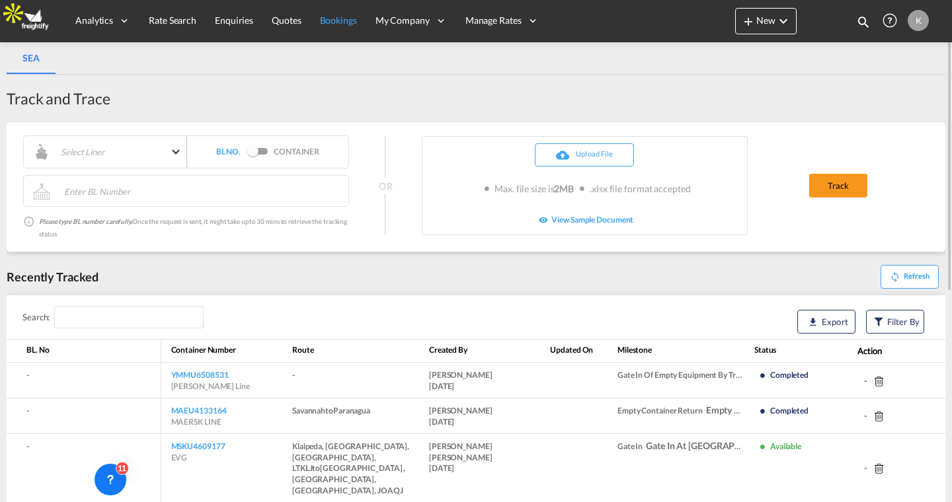
click at [326, 18] on span "Bookings" at bounding box center [338, 20] width 37 height 11
select select "10"
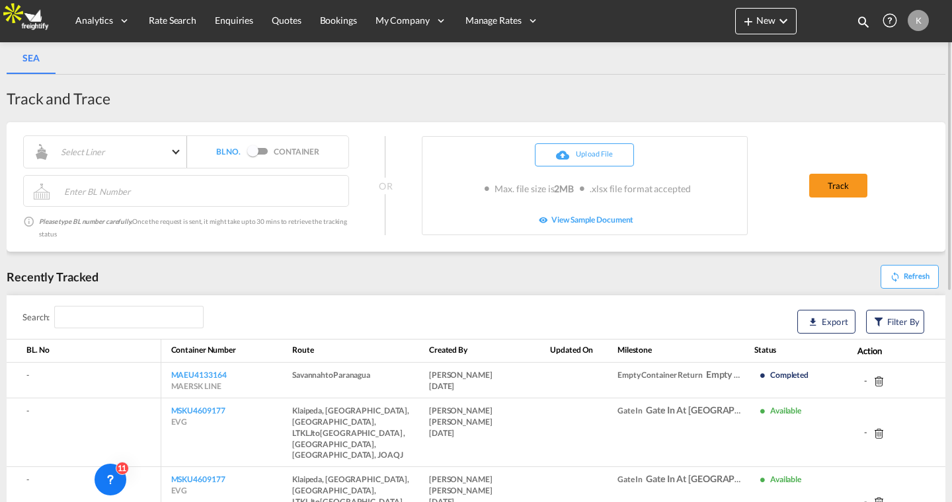
click at [256, 153] on div "Switch 1" at bounding box center [252, 150] width 11 height 11
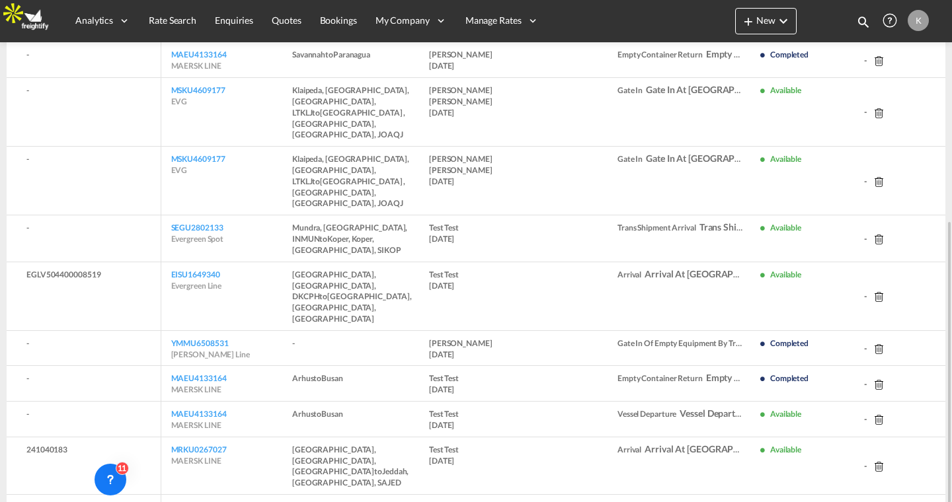
scroll to position [354, 0]
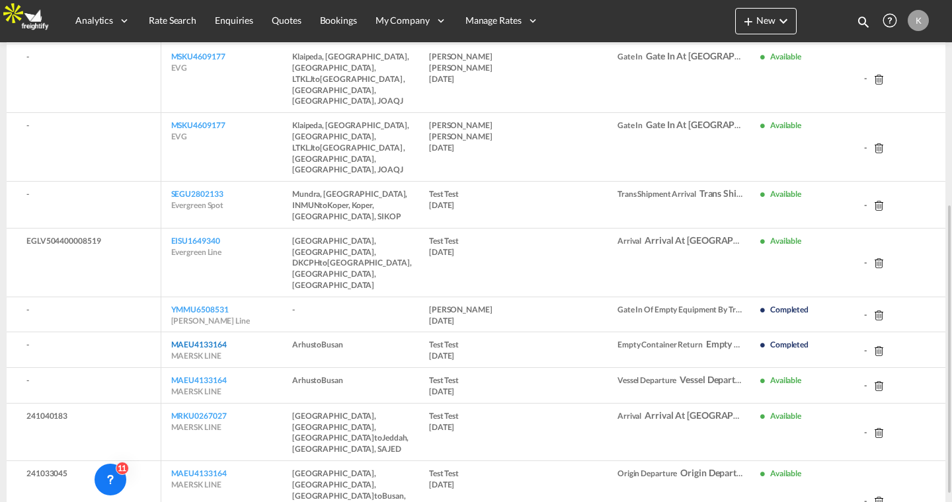
click at [221, 340] on link "MAEU4133164" at bounding box center [199, 345] width 56 height 10
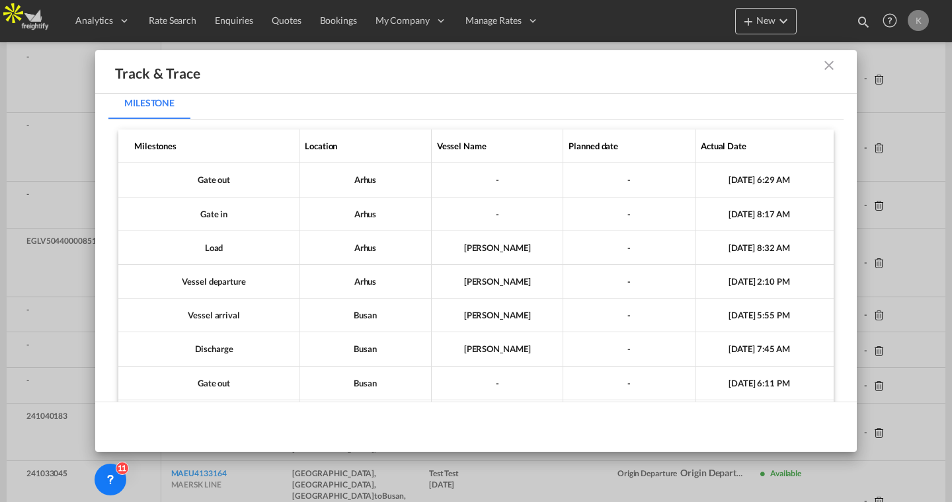
scroll to position [0, 0]
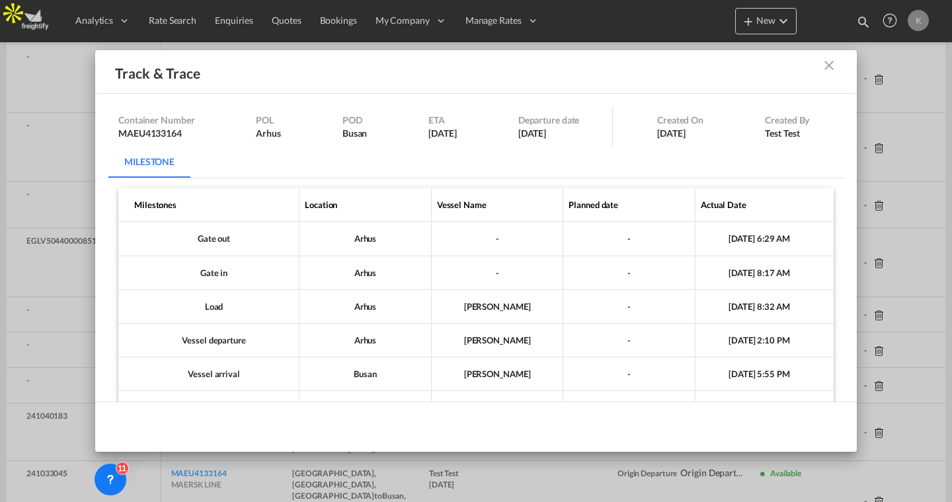
click at [831, 75] on div at bounding box center [806, 71] width 73 height 17
click at [833, 56] on div "Track & Trace" at bounding box center [475, 72] width 761 height 44
click at [833, 61] on md-icon "icon-close m-10 fg-AAA8AD cursor" at bounding box center [829, 66] width 16 height 16
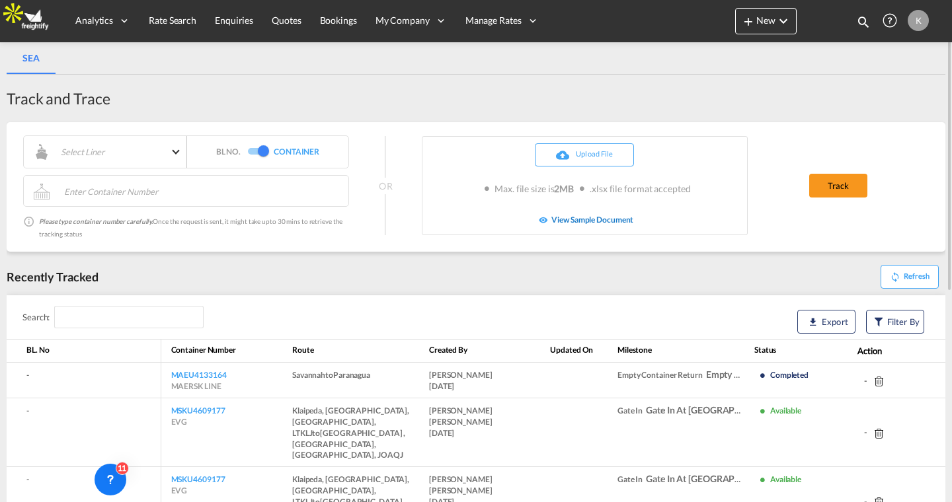
click at [587, 222] on span "View Sample Document" at bounding box center [592, 219] width 82 height 10
click at [615, 100] on div "Track and Trace" at bounding box center [476, 98] width 939 height 21
